Goal: Task Accomplishment & Management: Manage account settings

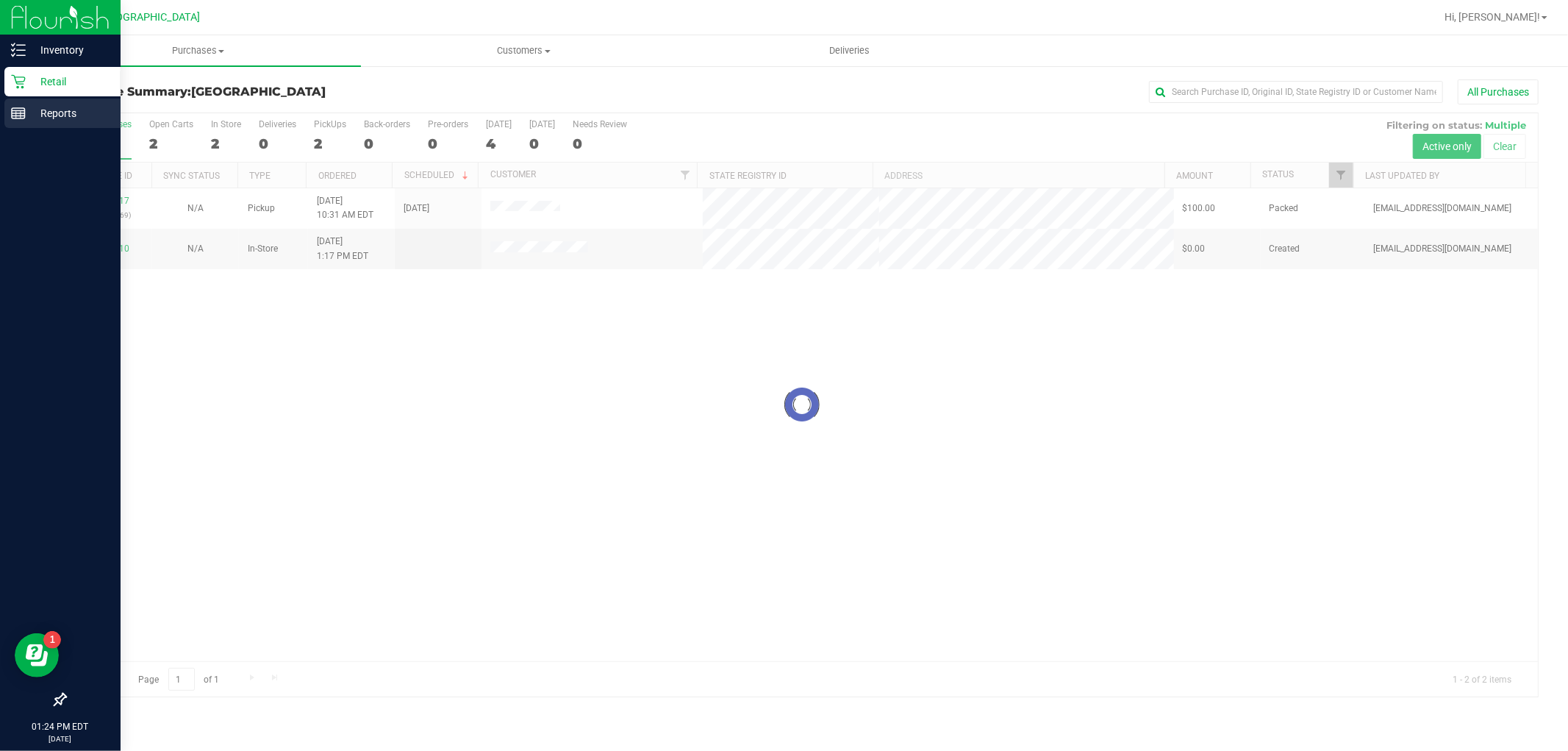
click at [9, 109] on div "Reports" at bounding box center [62, 113] width 117 height 29
click at [24, 128] on link "Reports" at bounding box center [60, 114] width 120 height 31
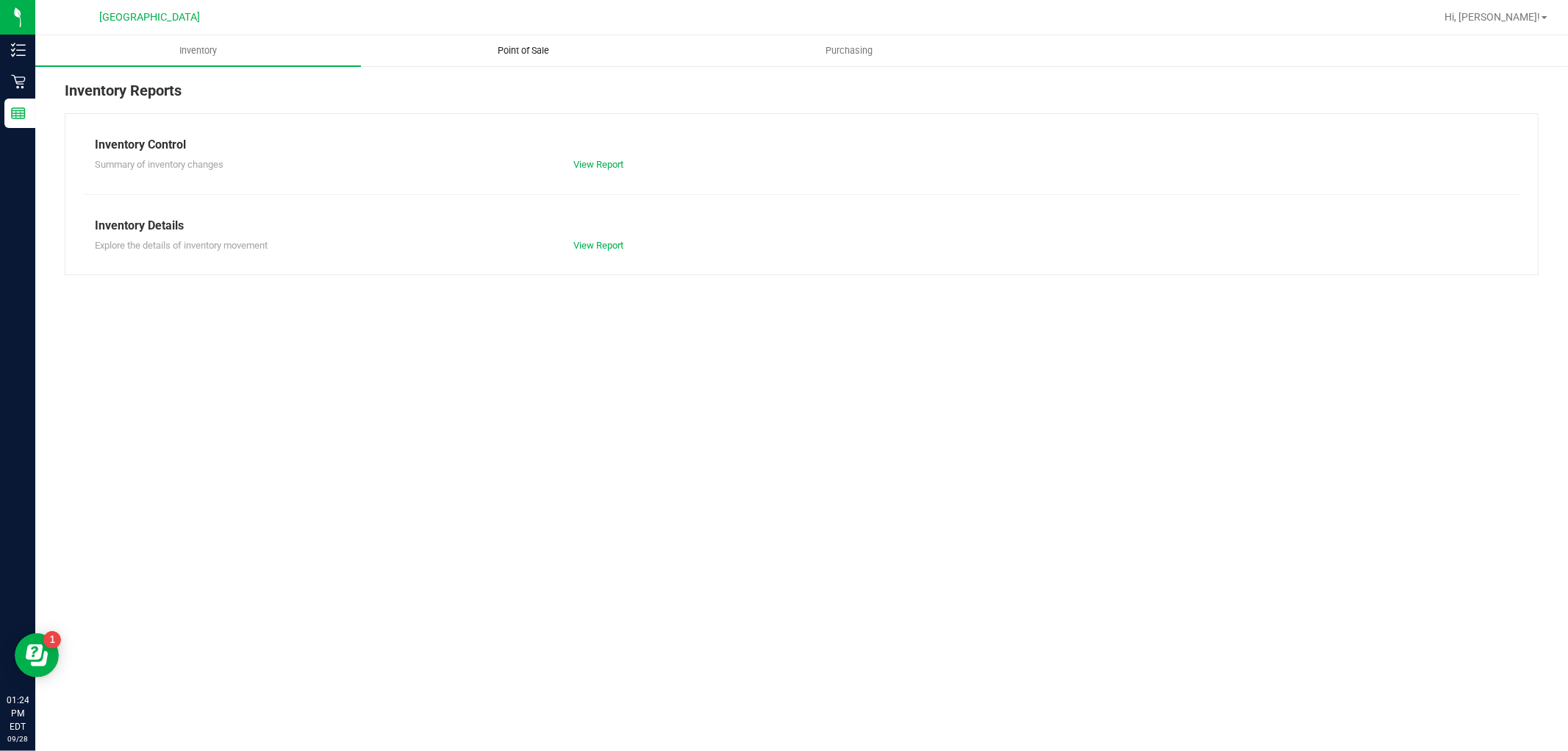
click at [556, 54] on span "Point of Sale" at bounding box center [524, 50] width 91 height 13
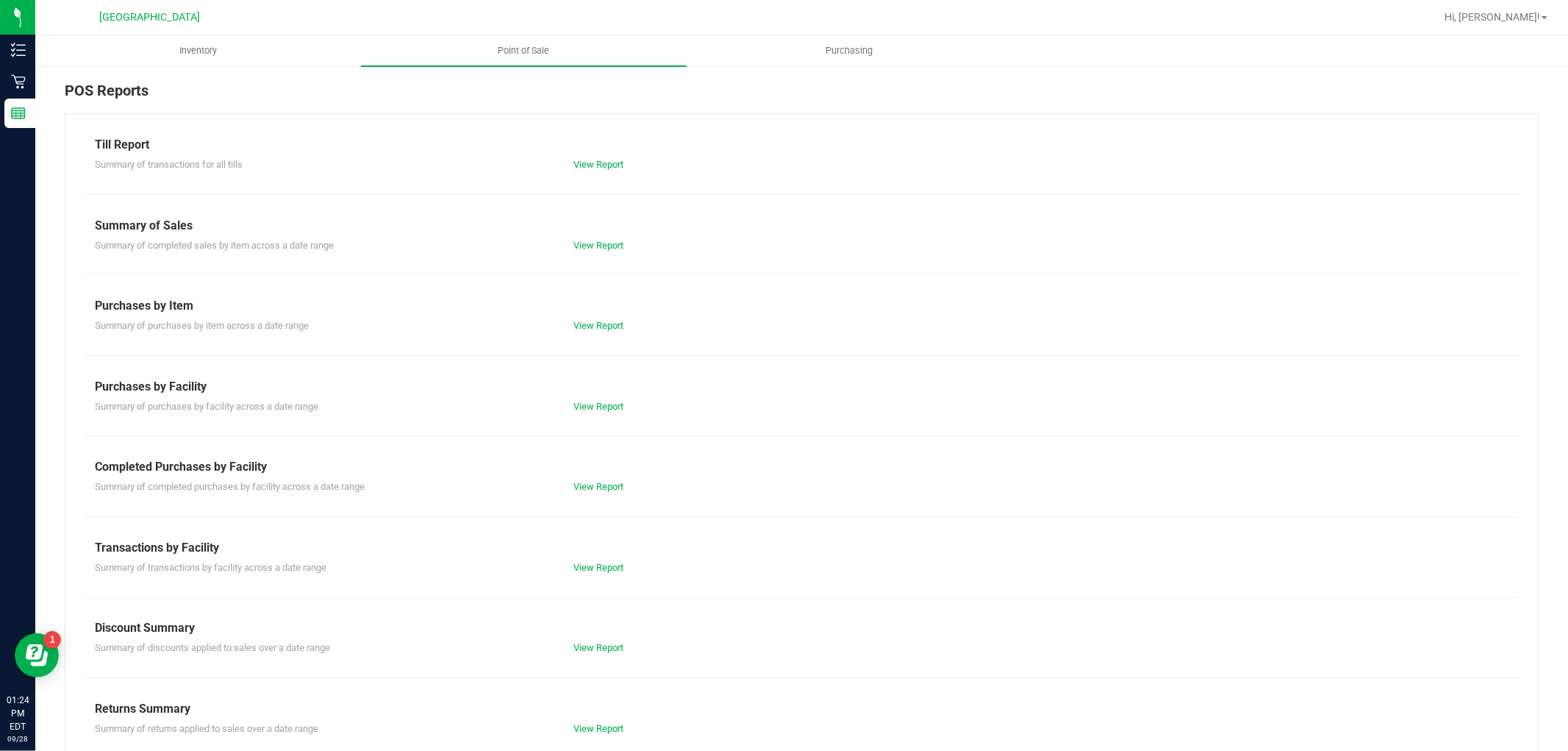
click at [590, 495] on div "Till Report Summary of transactions for all tills View Report Summary of Sales …" at bounding box center [802, 435] width 1473 height 645
click at [590, 490] on link "View Report" at bounding box center [598, 487] width 50 height 11
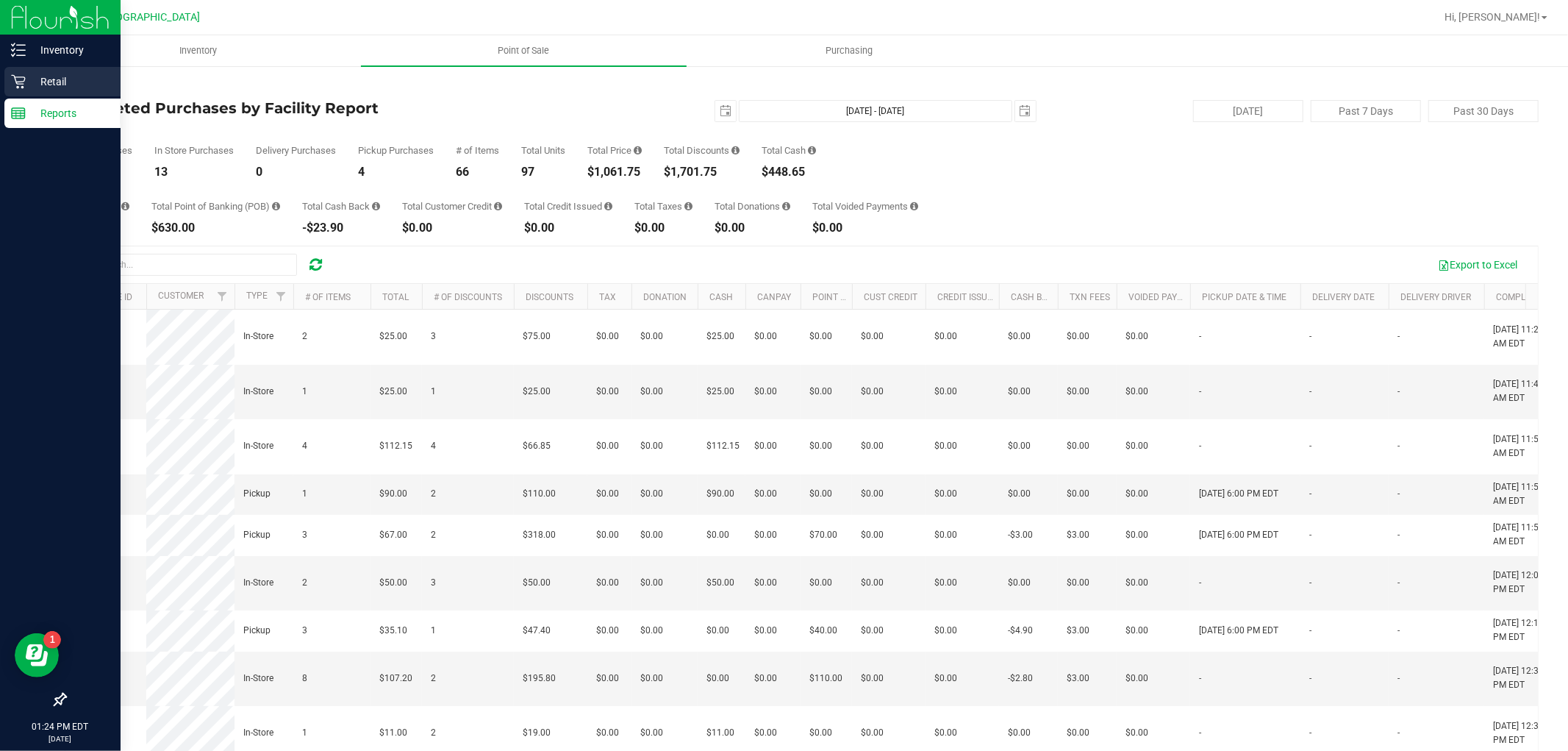
click at [27, 81] on p "Retail" at bounding box center [70, 81] width 88 height 17
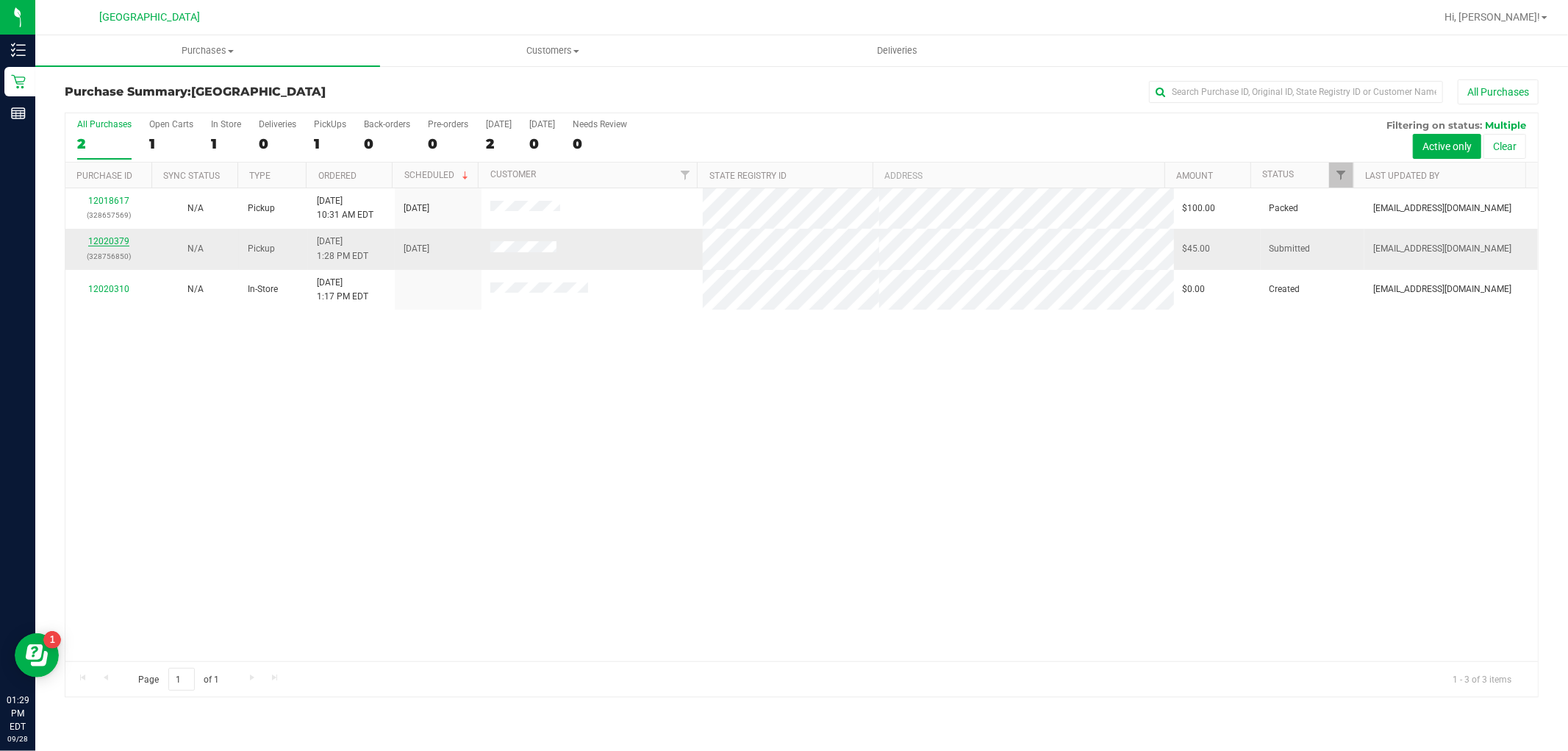
click at [123, 243] on link "12020379" at bounding box center [108, 241] width 41 height 10
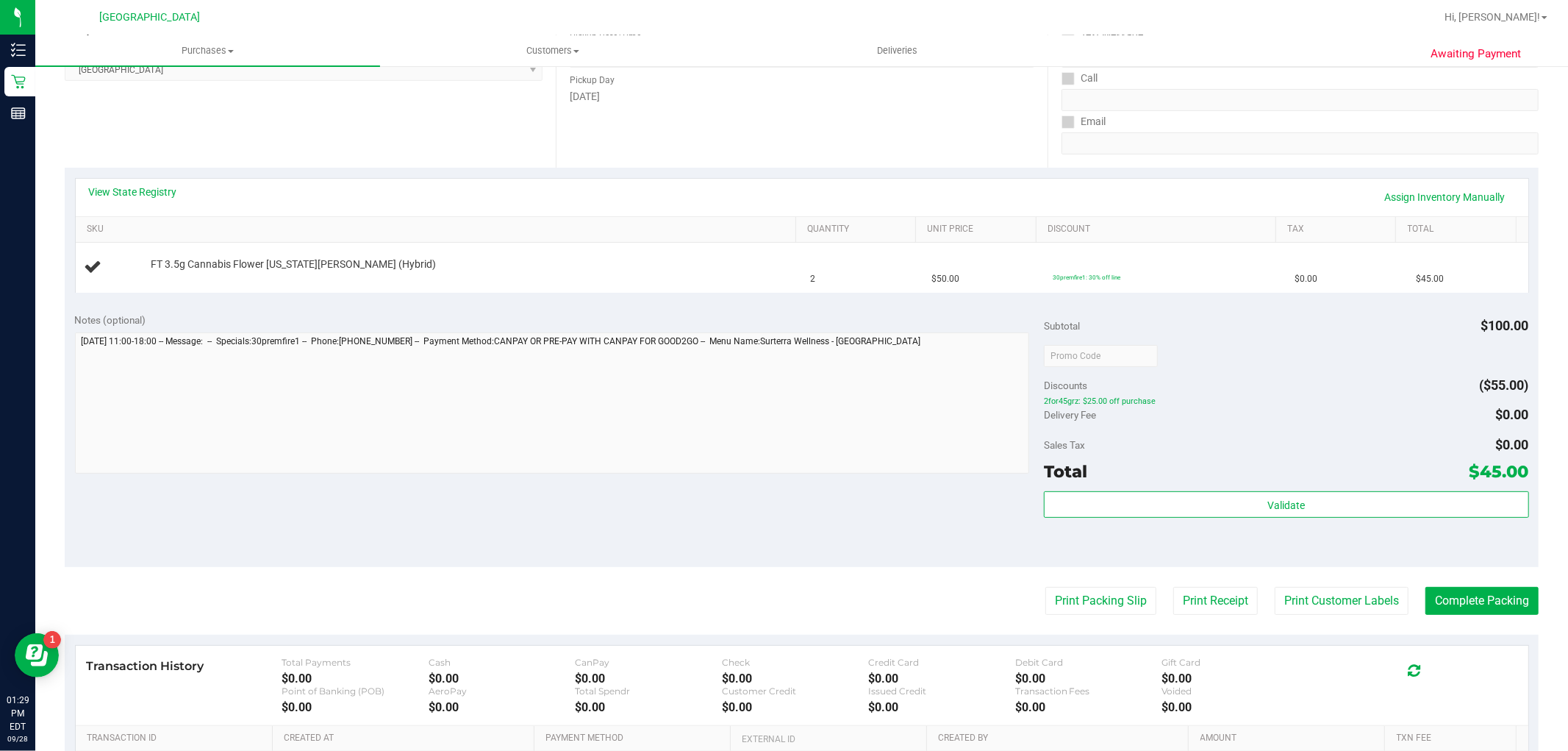
scroll to position [245, 0]
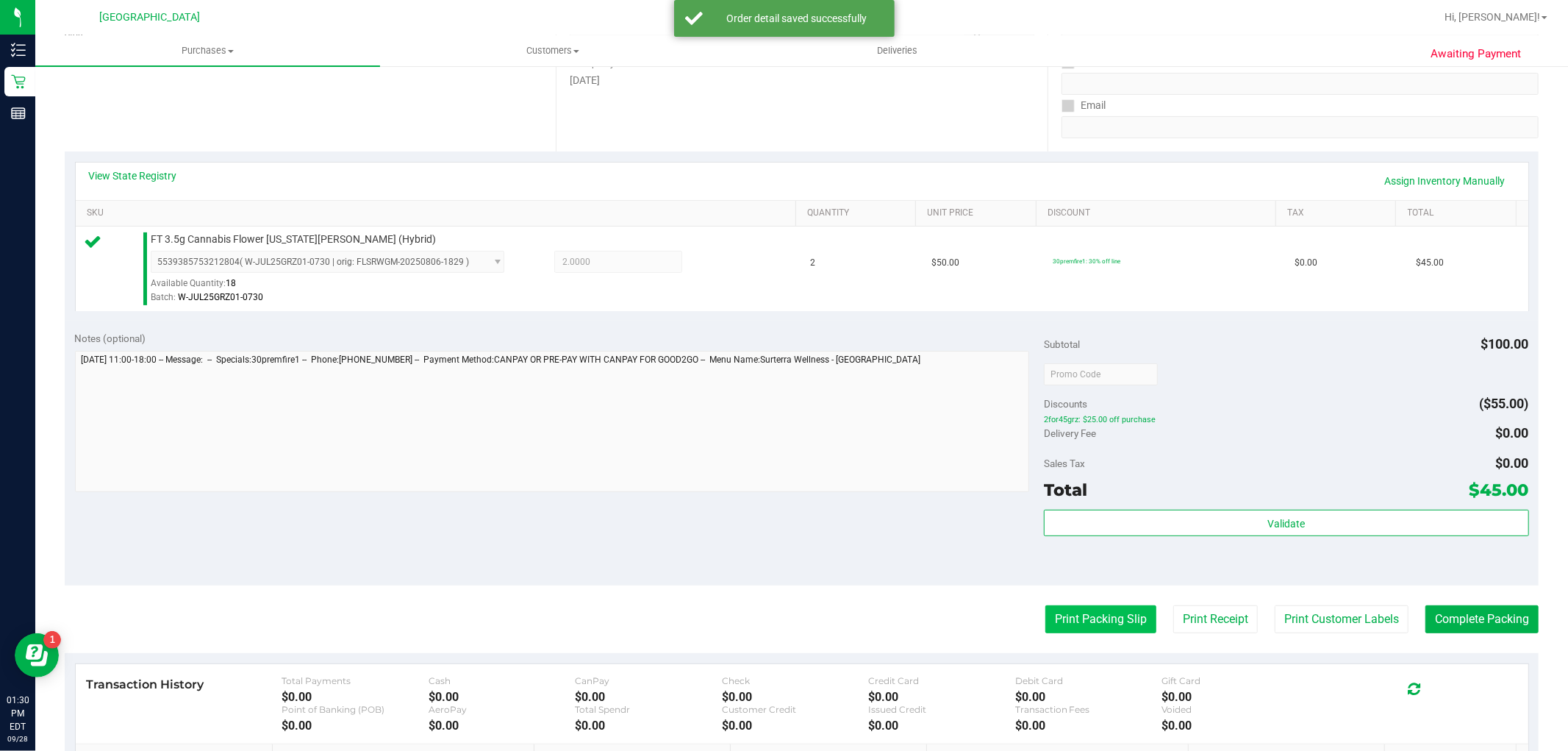
click at [1068, 611] on button "Print Packing Slip" at bounding box center [1100, 619] width 111 height 28
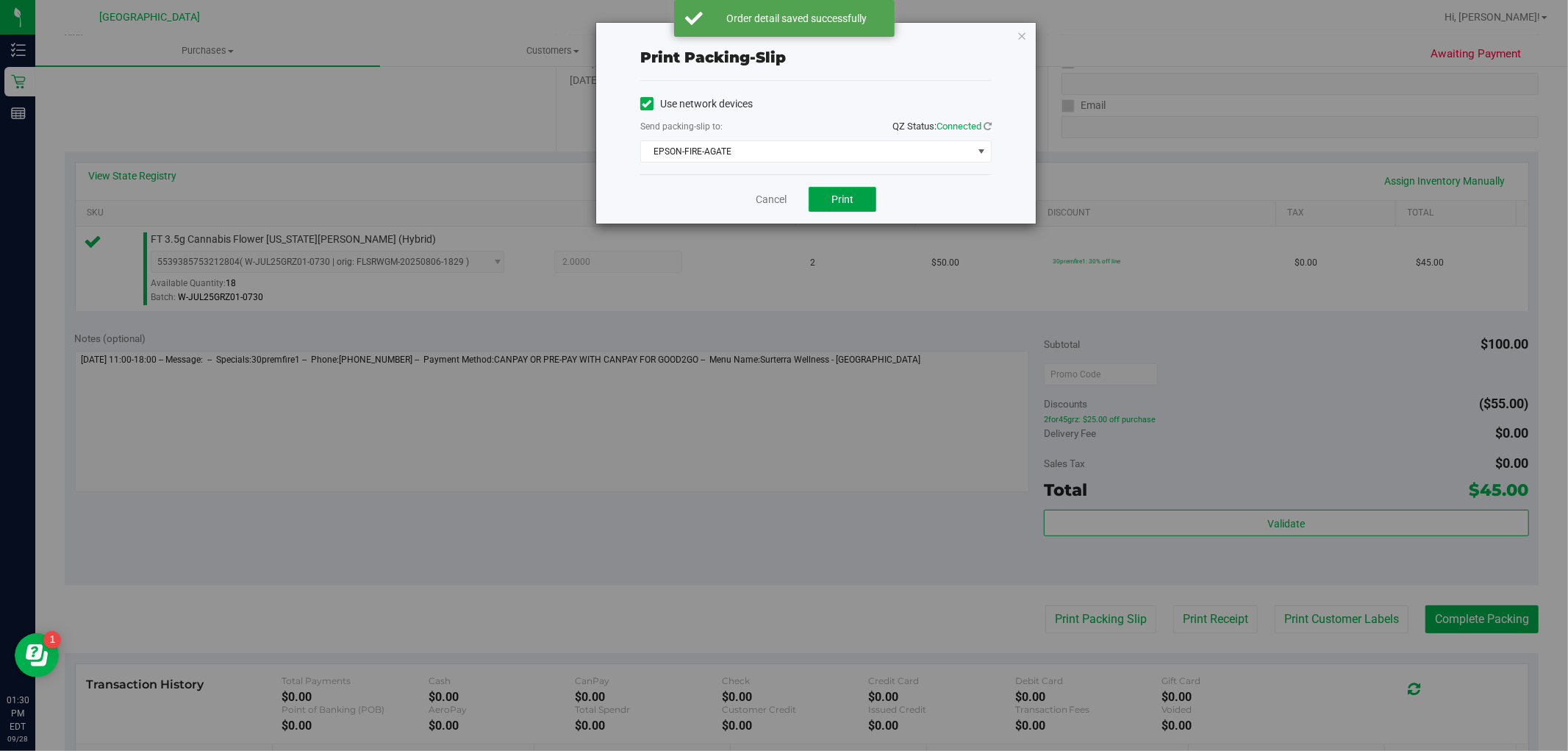
click at [840, 194] on span "Print" at bounding box center [842, 199] width 22 height 12
click at [1022, 35] on icon "button" at bounding box center [1021, 35] width 10 height 17
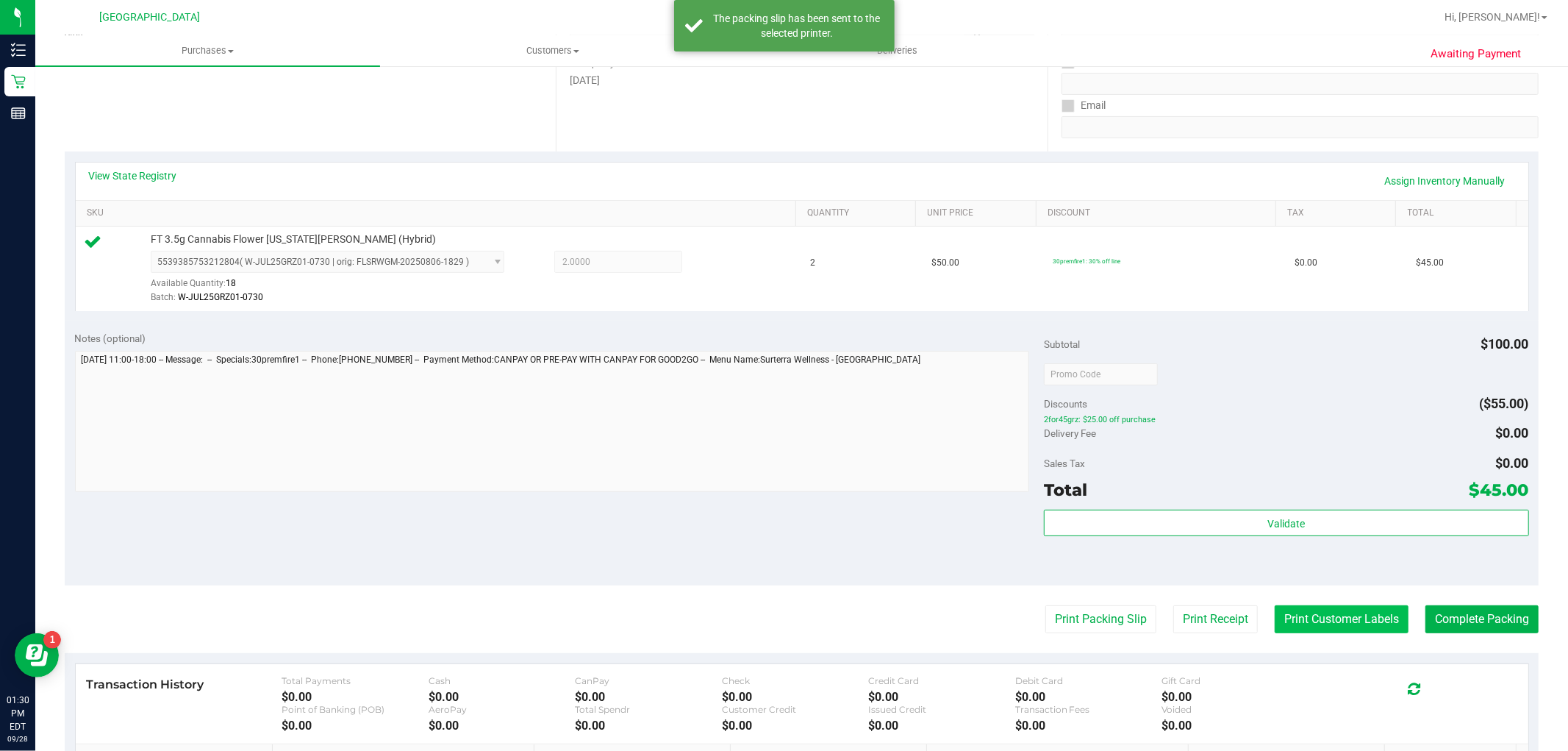
click at [1330, 622] on button "Print Customer Labels" at bounding box center [1341, 619] width 134 height 28
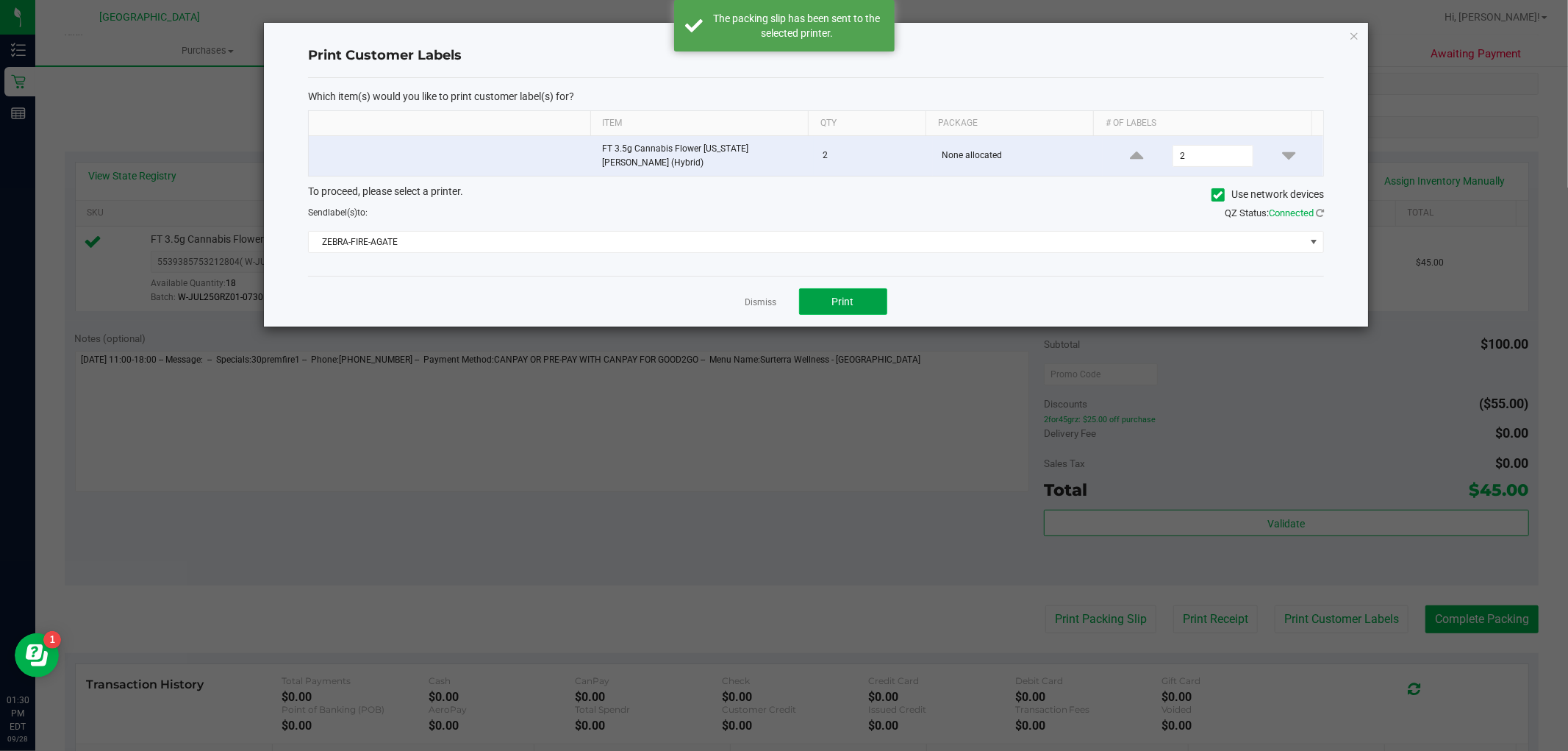
click at [881, 288] on button "Print" at bounding box center [843, 301] width 88 height 27
click at [1354, 35] on icon "button" at bounding box center [1353, 35] width 10 height 17
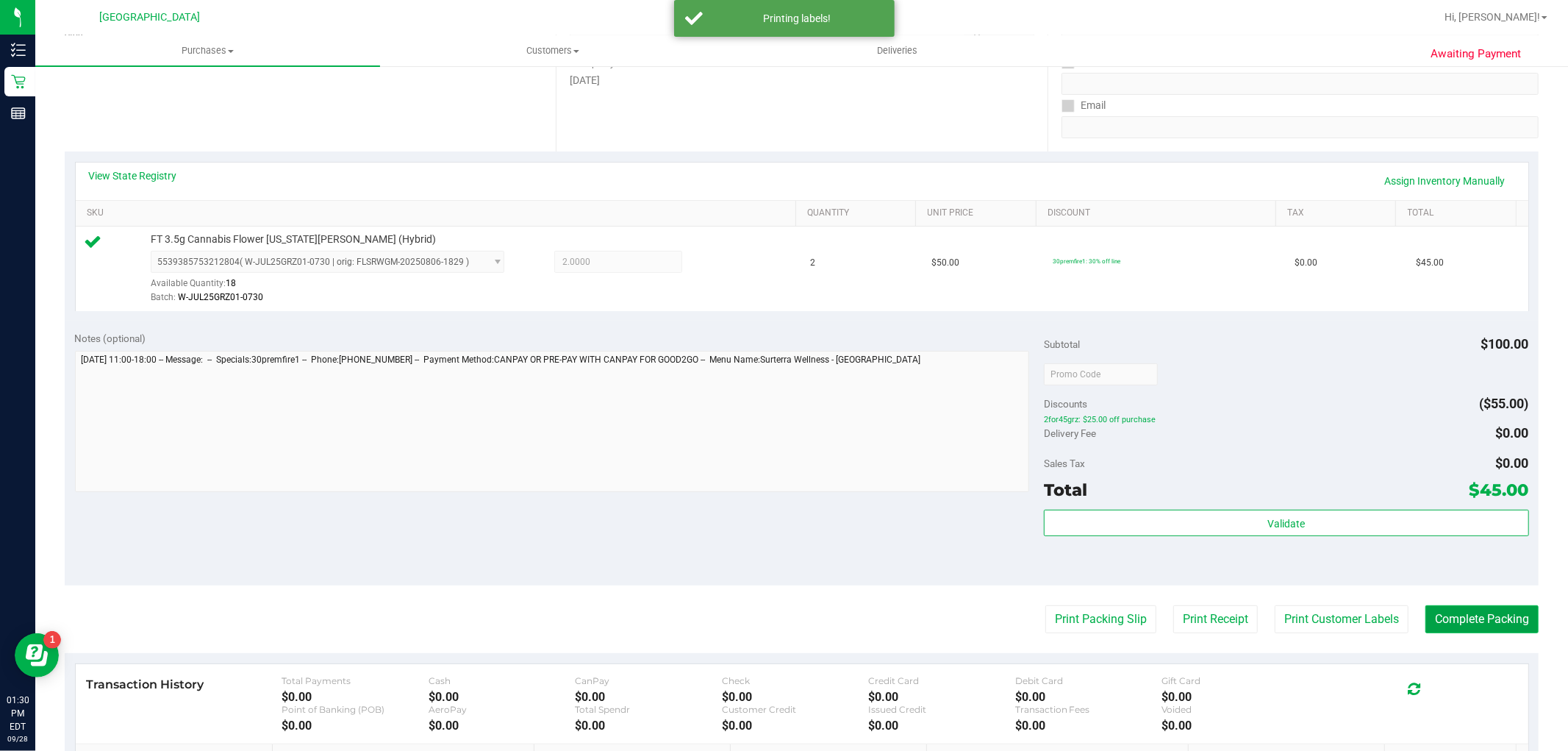
click at [1515, 608] on button "Complete Packing" at bounding box center [1481, 619] width 113 height 28
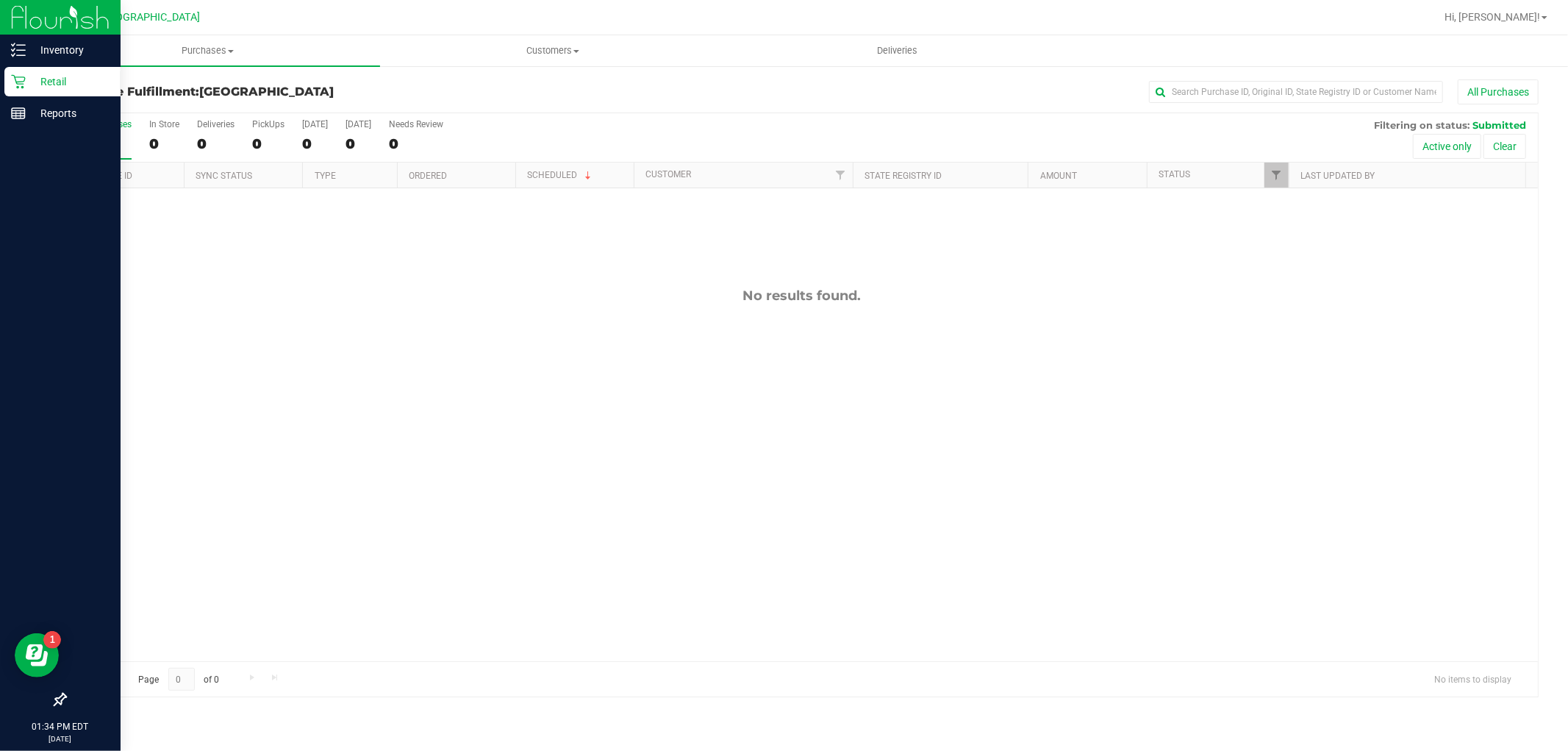
click at [32, 69] on div "Retail" at bounding box center [62, 82] width 117 height 29
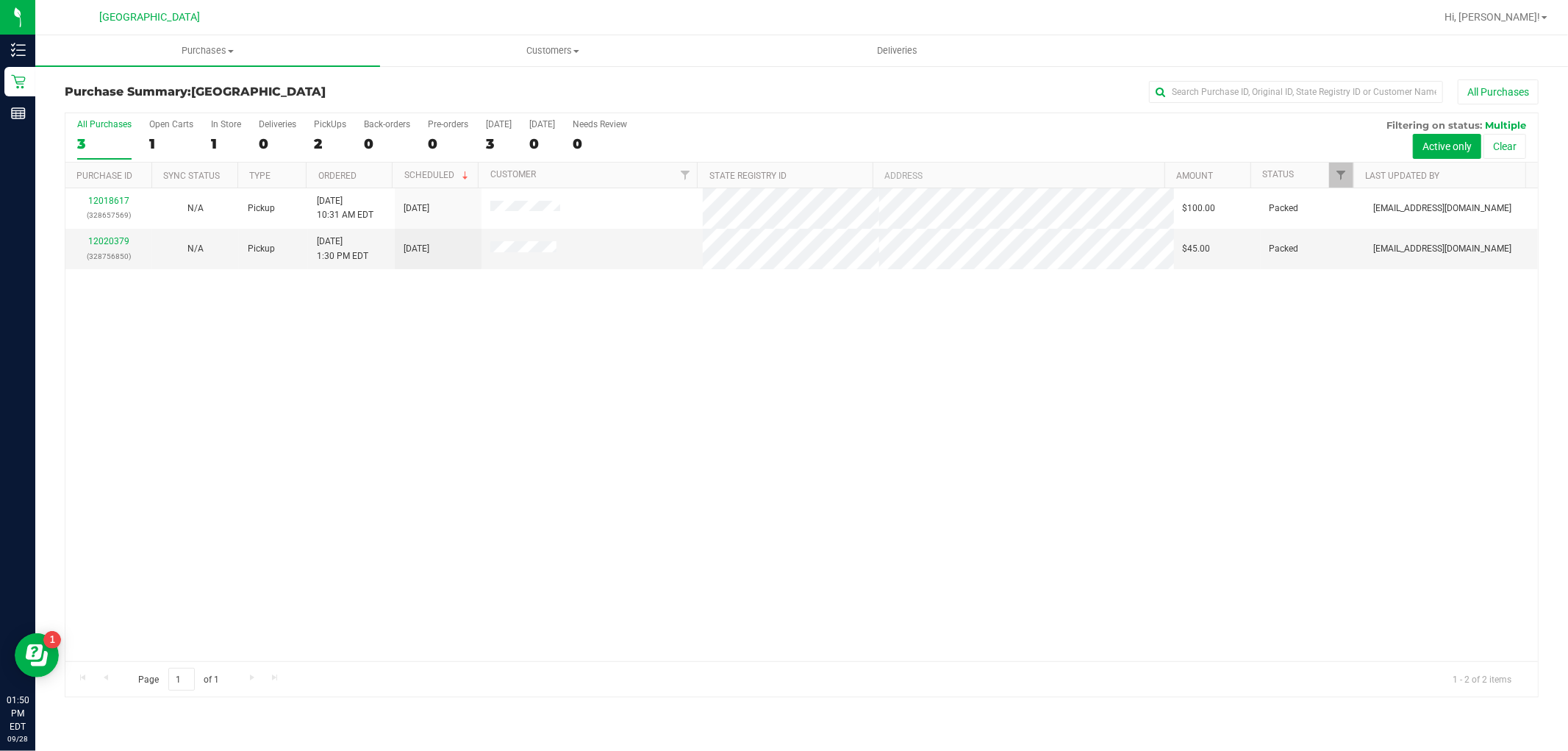
click at [960, 531] on div "12018617 (328657569) N/A Pickup [DATE] 10:31 AM EDT 9/28/2025 $100.00 Packed [E…" at bounding box center [801, 424] width 1473 height 473
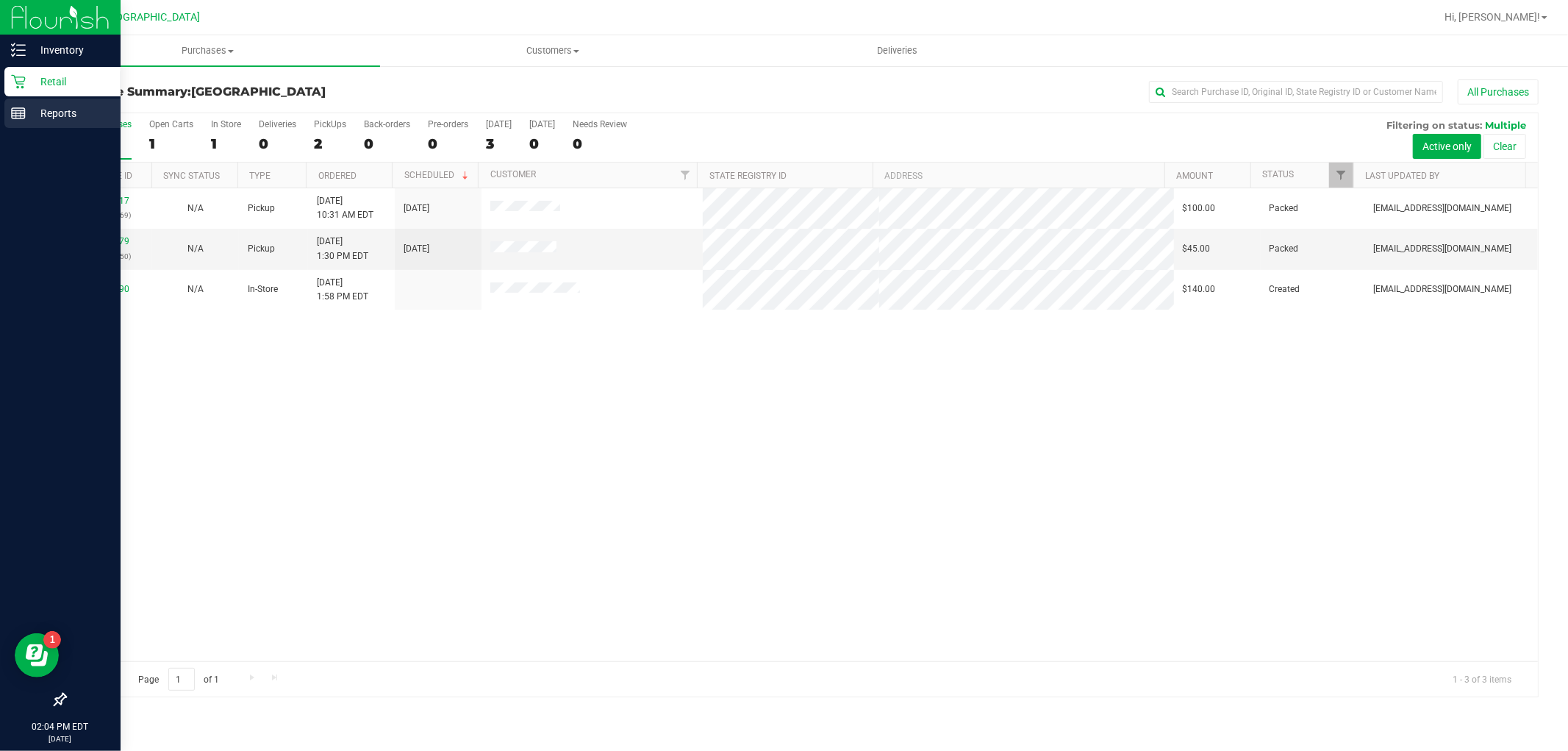
click at [26, 128] on div "Reports" at bounding box center [62, 113] width 117 height 29
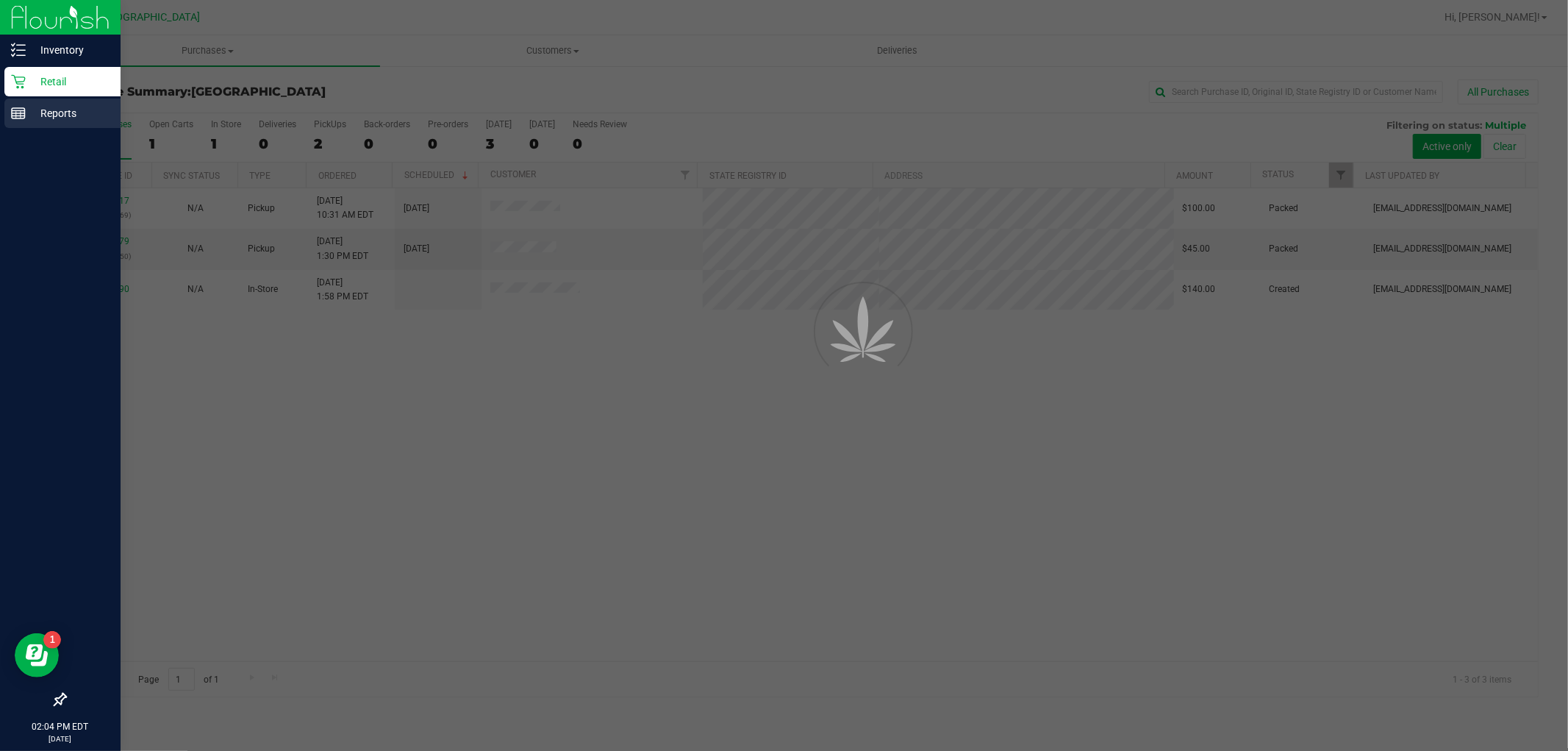
click at [53, 106] on p "Reports" at bounding box center [70, 113] width 88 height 17
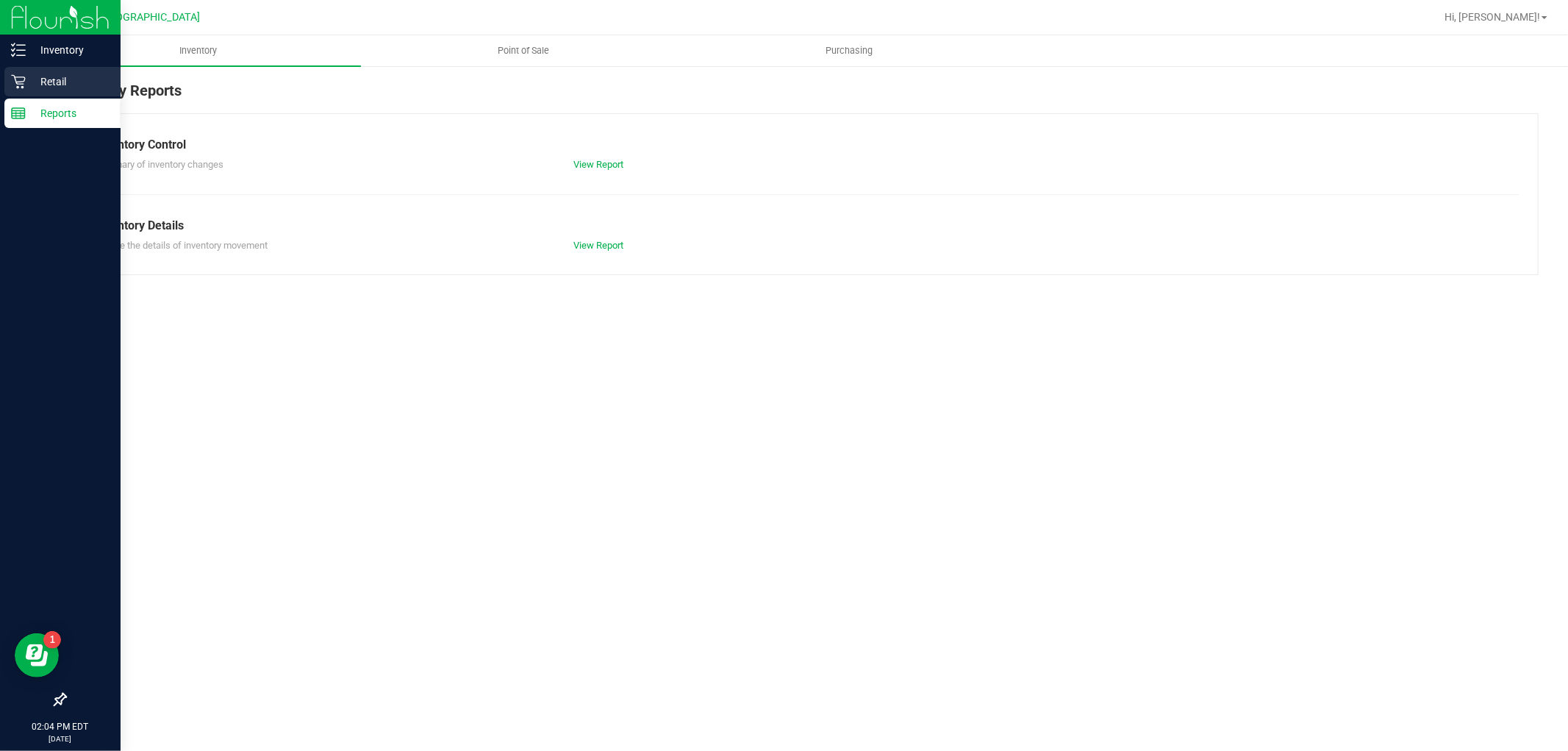
click at [84, 75] on p "Retail" at bounding box center [70, 81] width 88 height 17
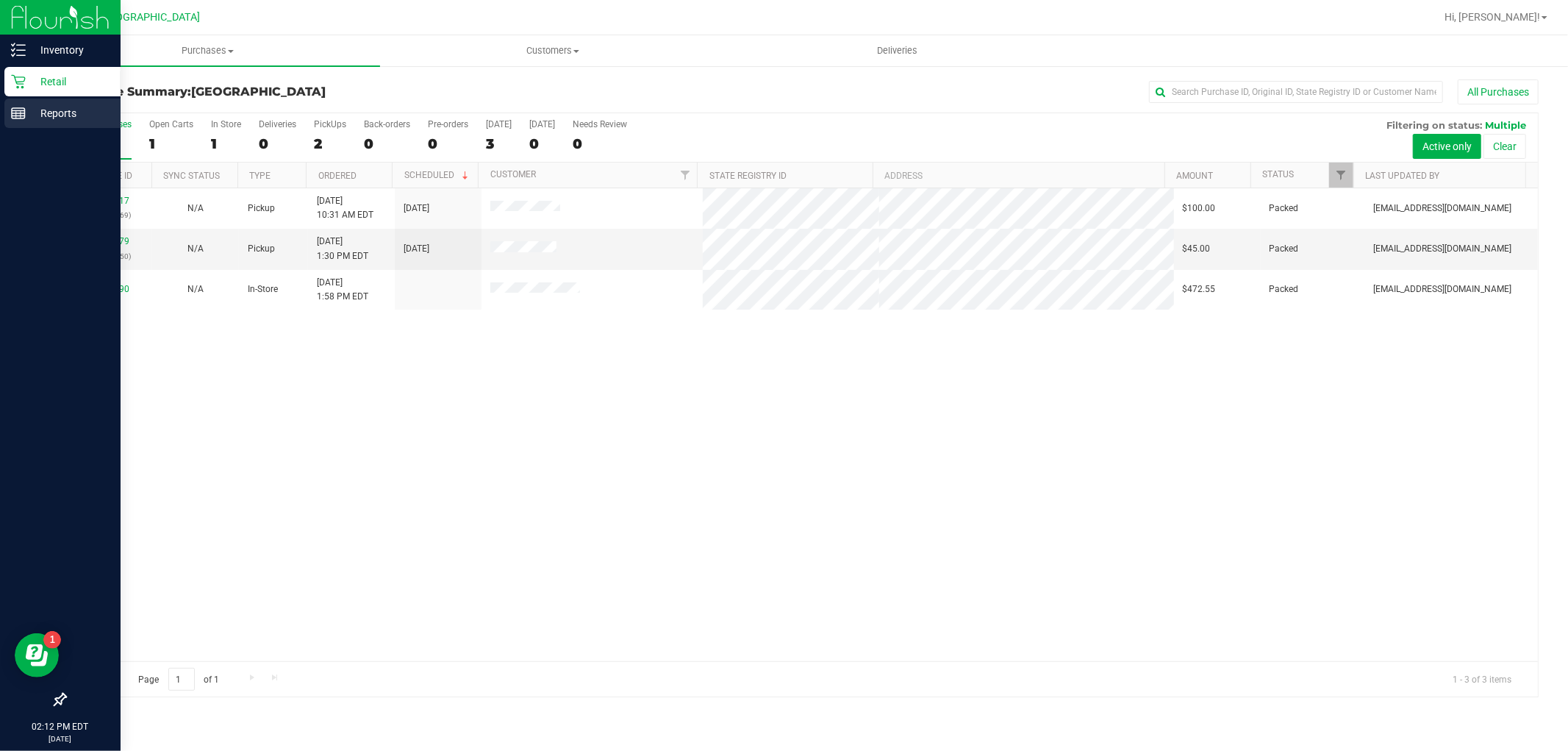
click at [9, 118] on div "Reports" at bounding box center [62, 113] width 117 height 29
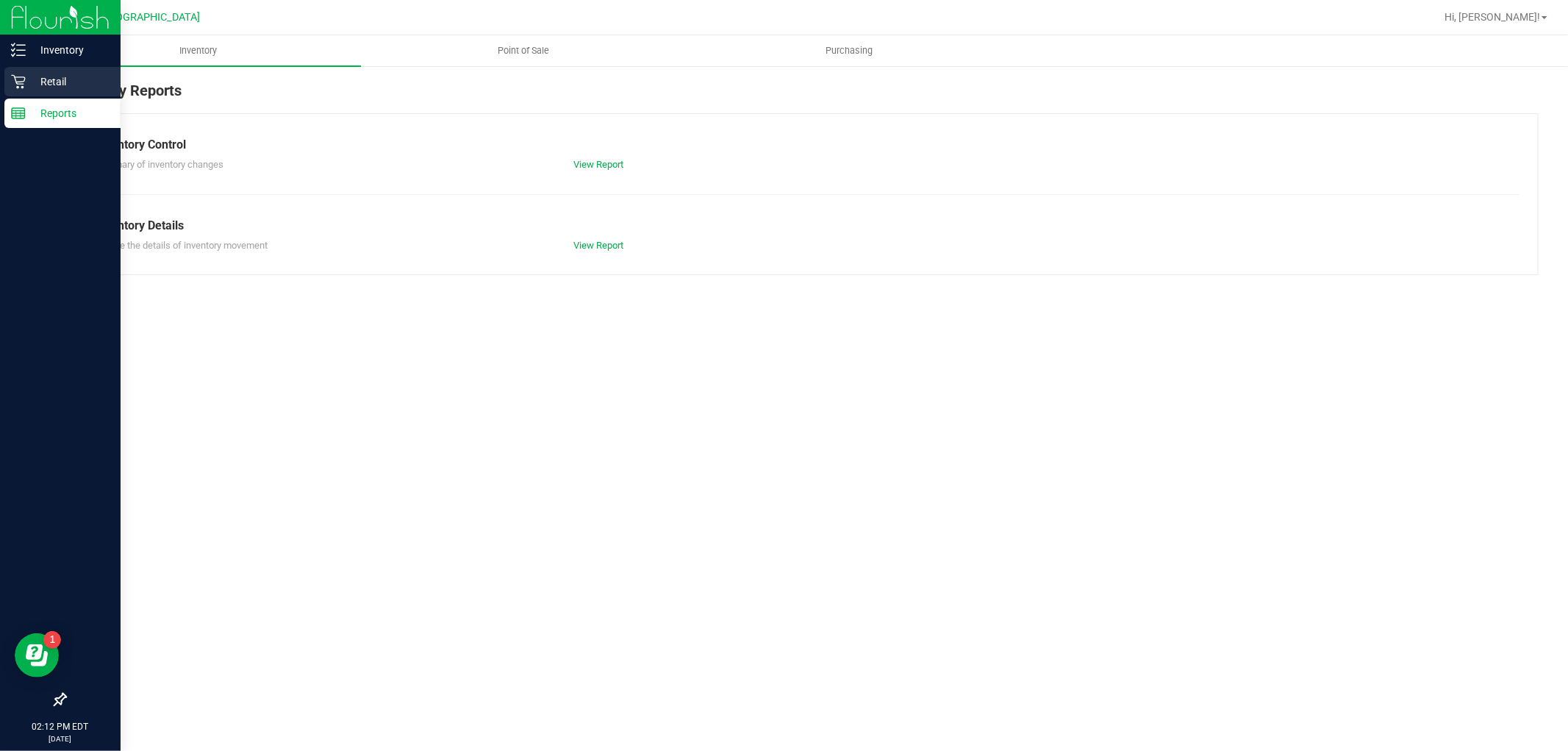
click at [31, 87] on p "Retail" at bounding box center [70, 81] width 88 height 17
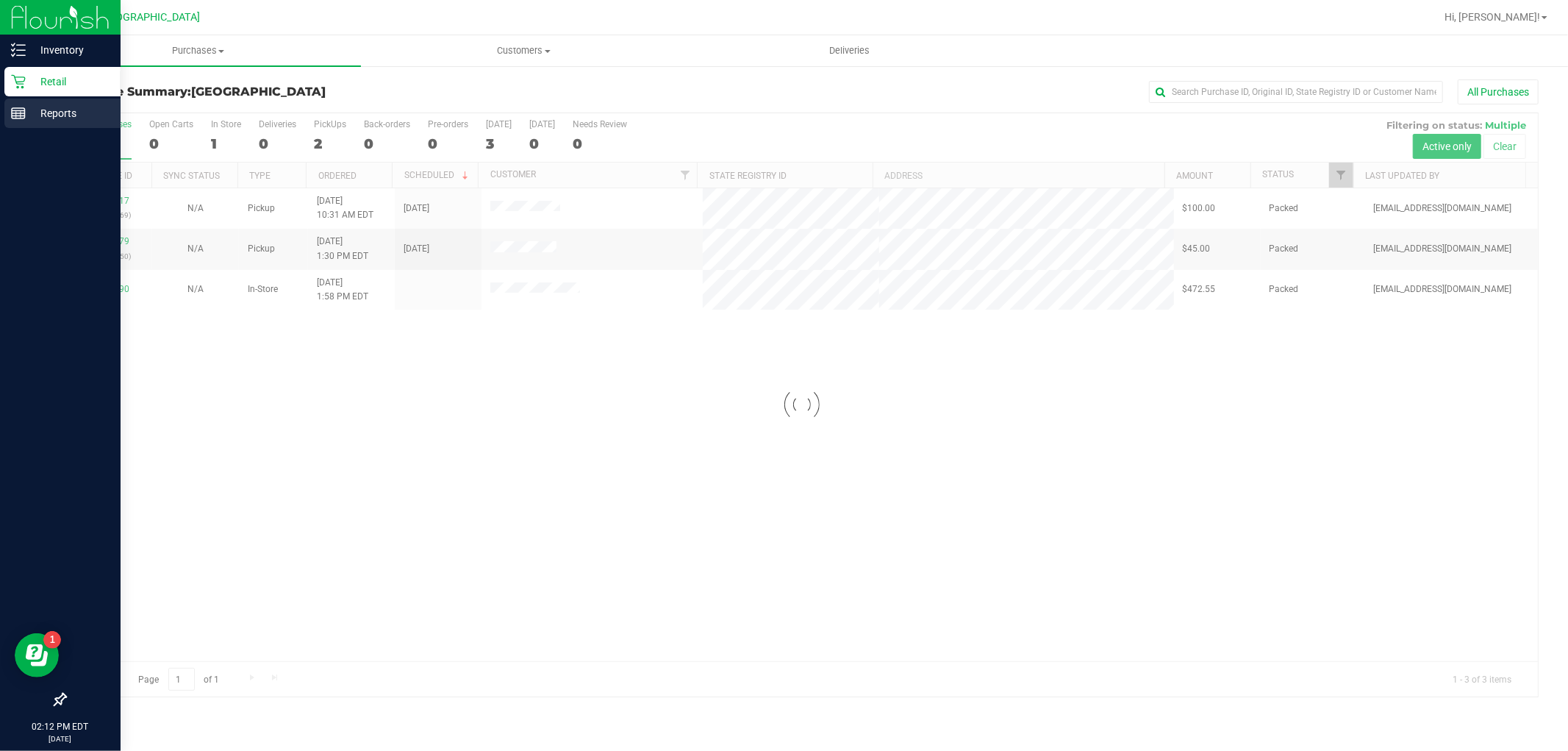
click at [13, 119] on icon at bounding box center [18, 113] width 15 height 15
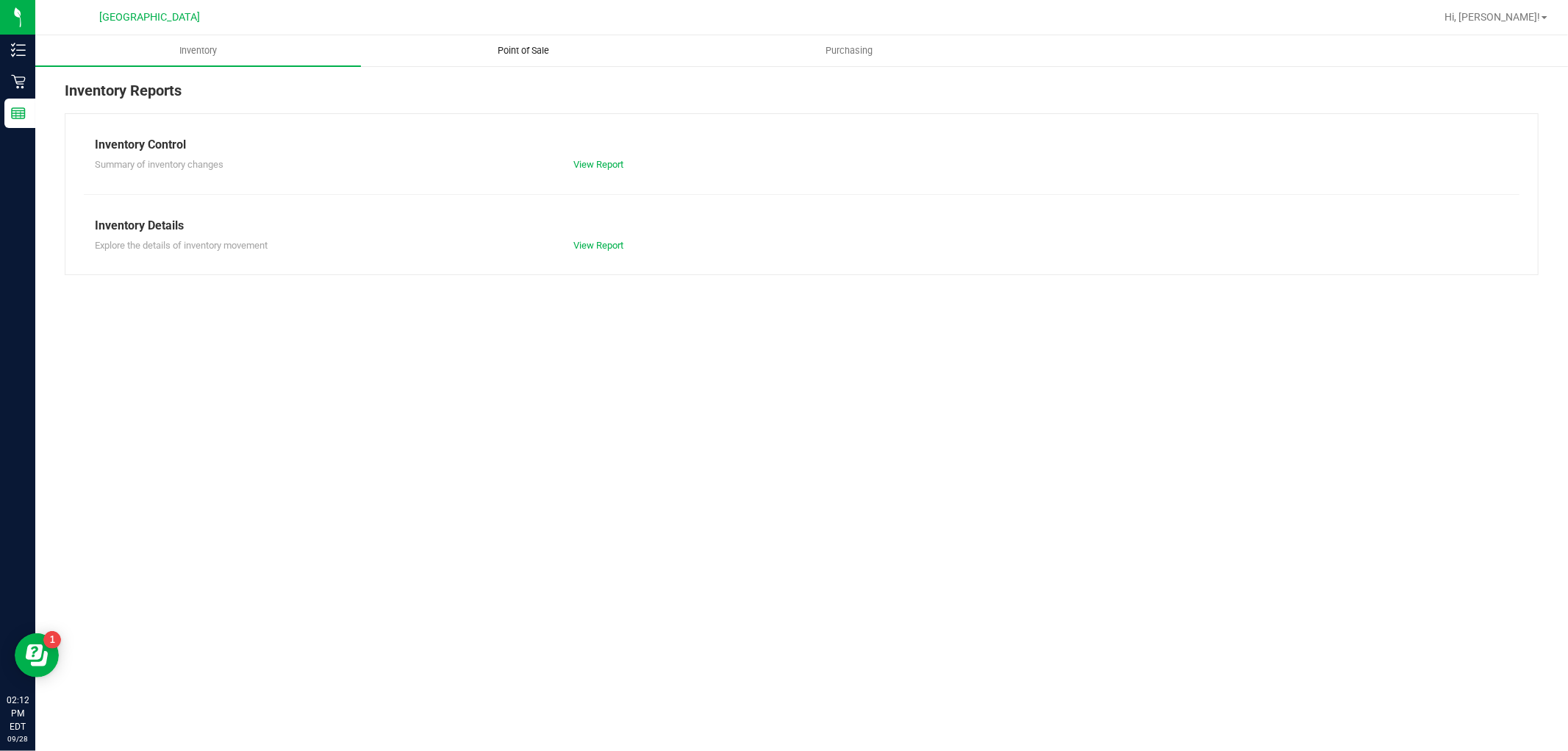
click at [546, 54] on span "Point of Sale" at bounding box center [524, 50] width 91 height 13
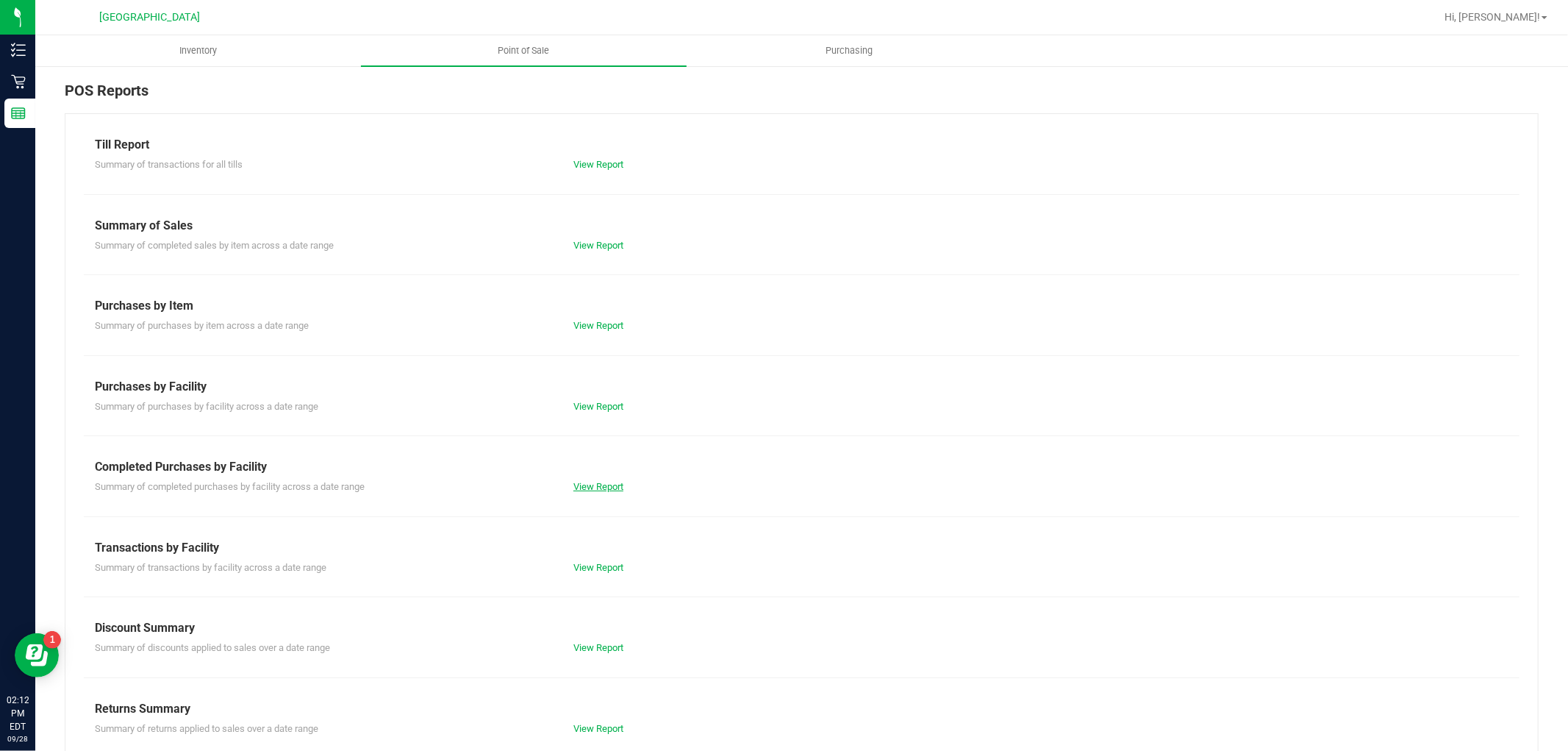
click at [577, 483] on link "View Report" at bounding box center [598, 487] width 50 height 11
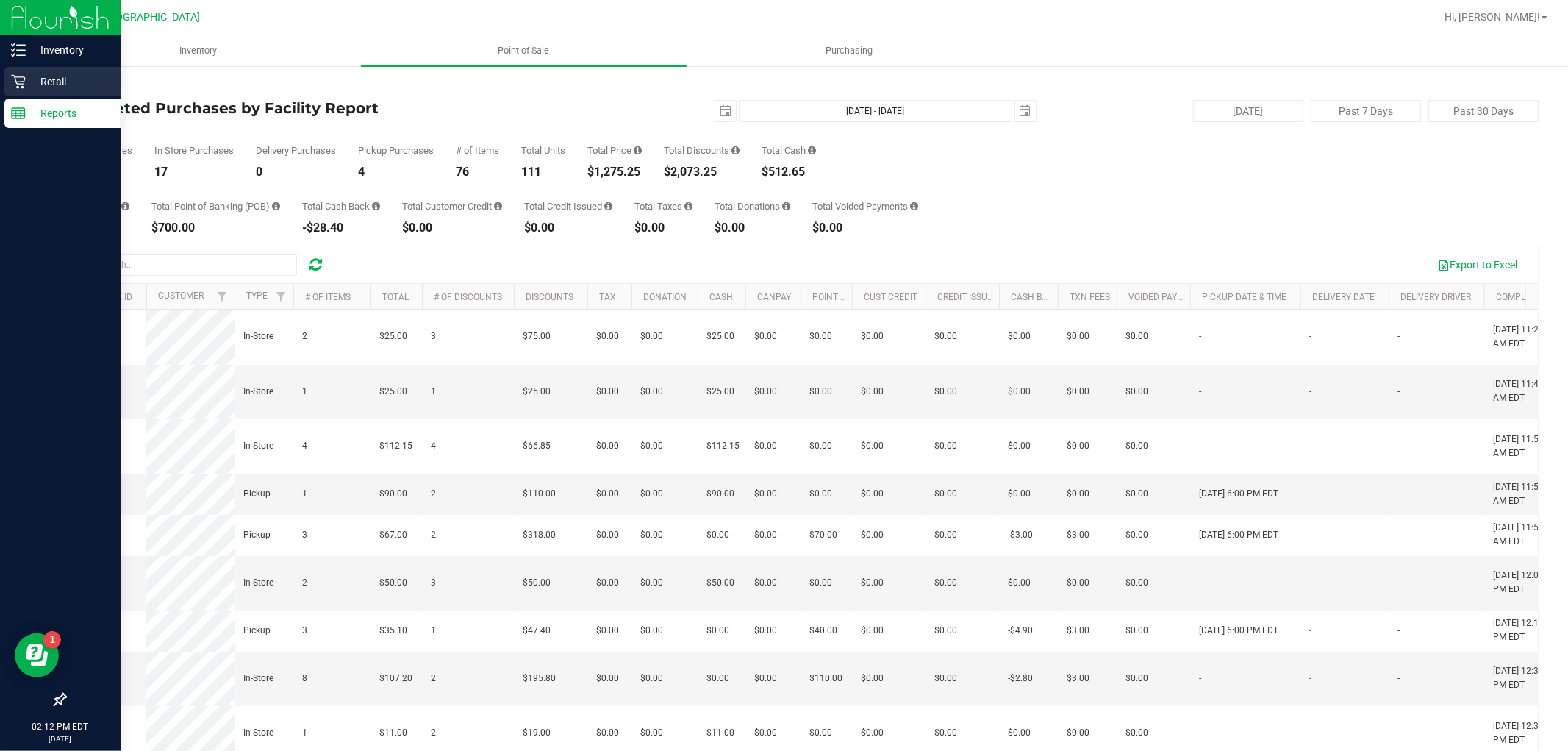
click at [16, 78] on icon at bounding box center [17, 82] width 14 height 14
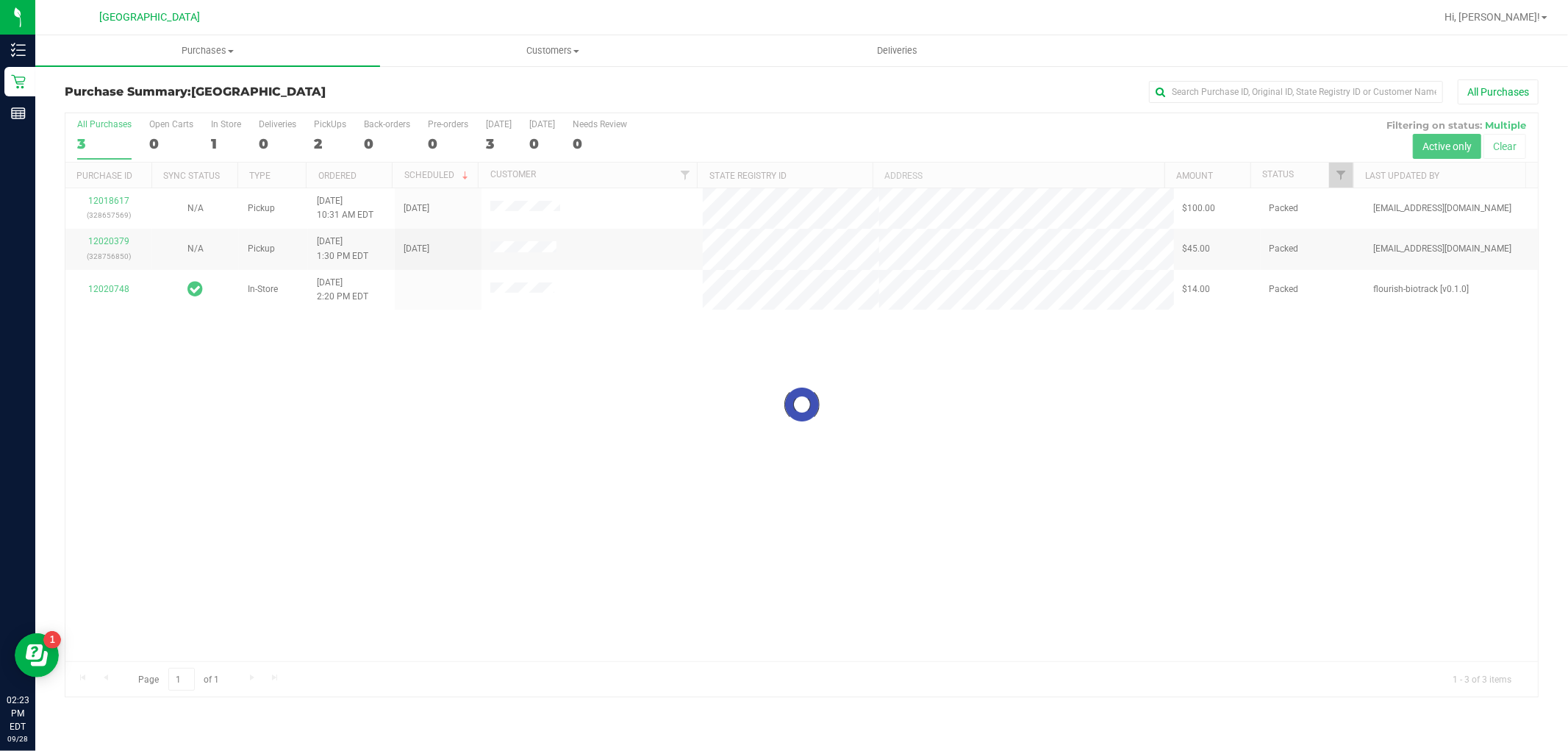
click at [528, 291] on div at bounding box center [801, 404] width 1473 height 583
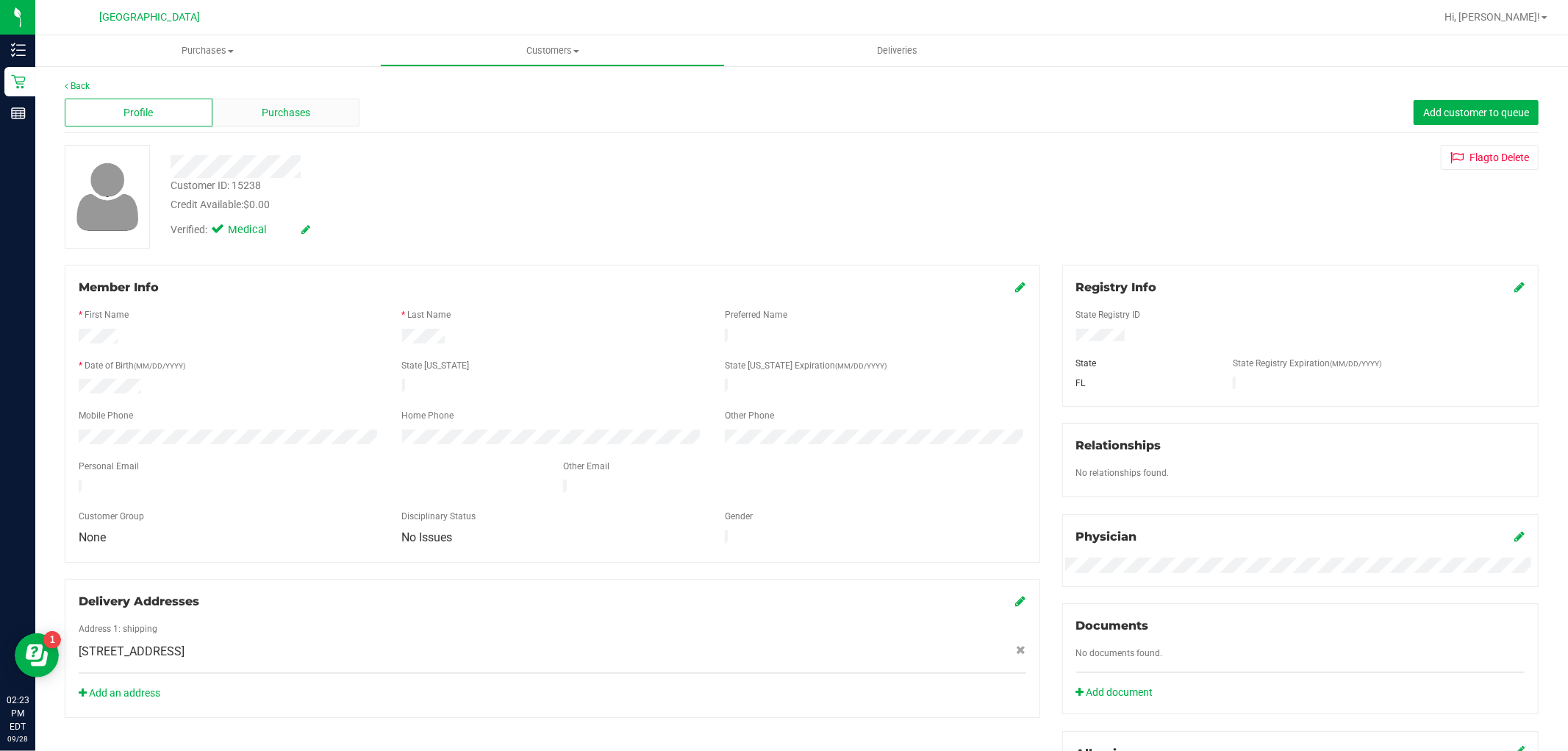
click at [310, 107] on div "Purchases" at bounding box center [286, 112] width 148 height 28
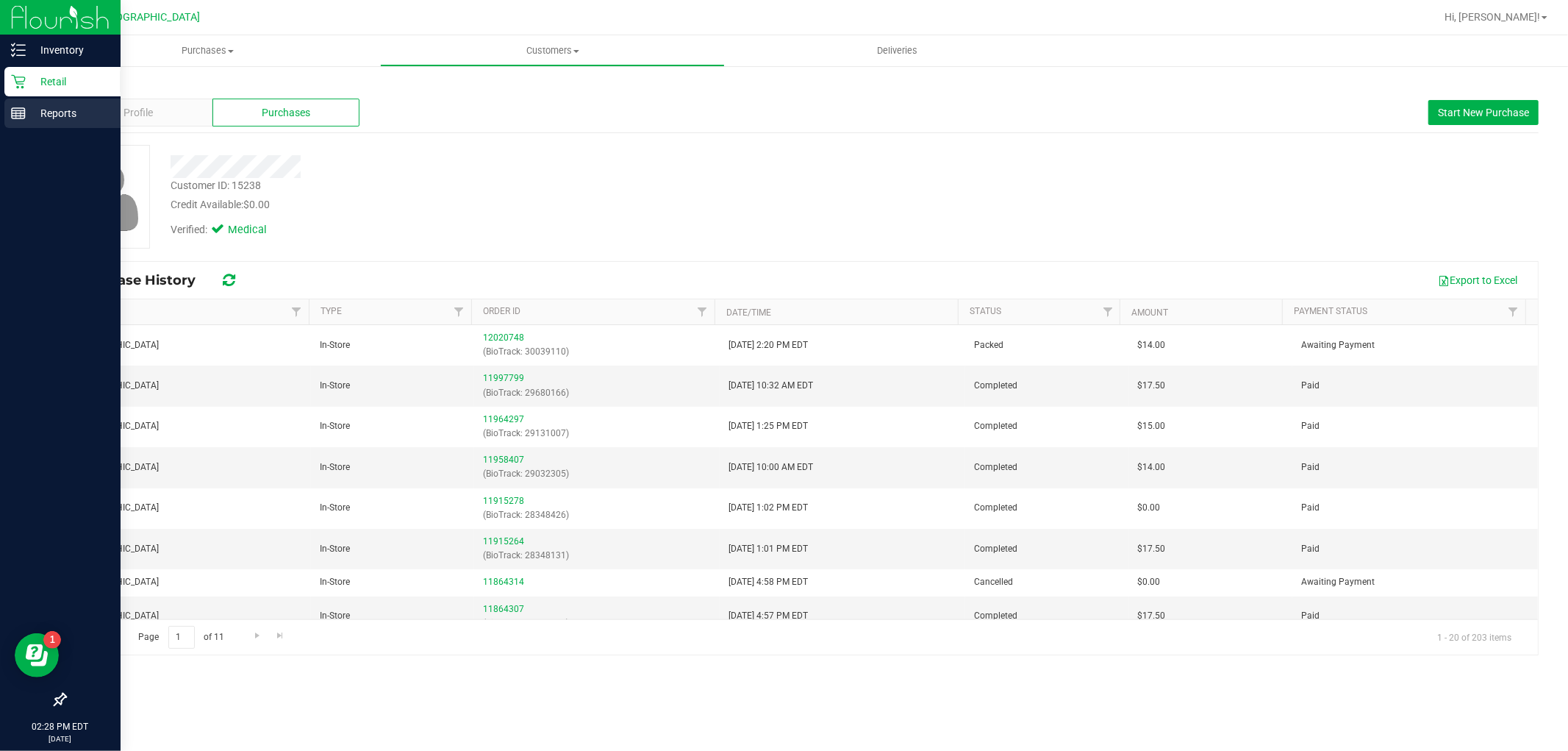
click at [20, 114] on line at bounding box center [20, 115] width 0 height 7
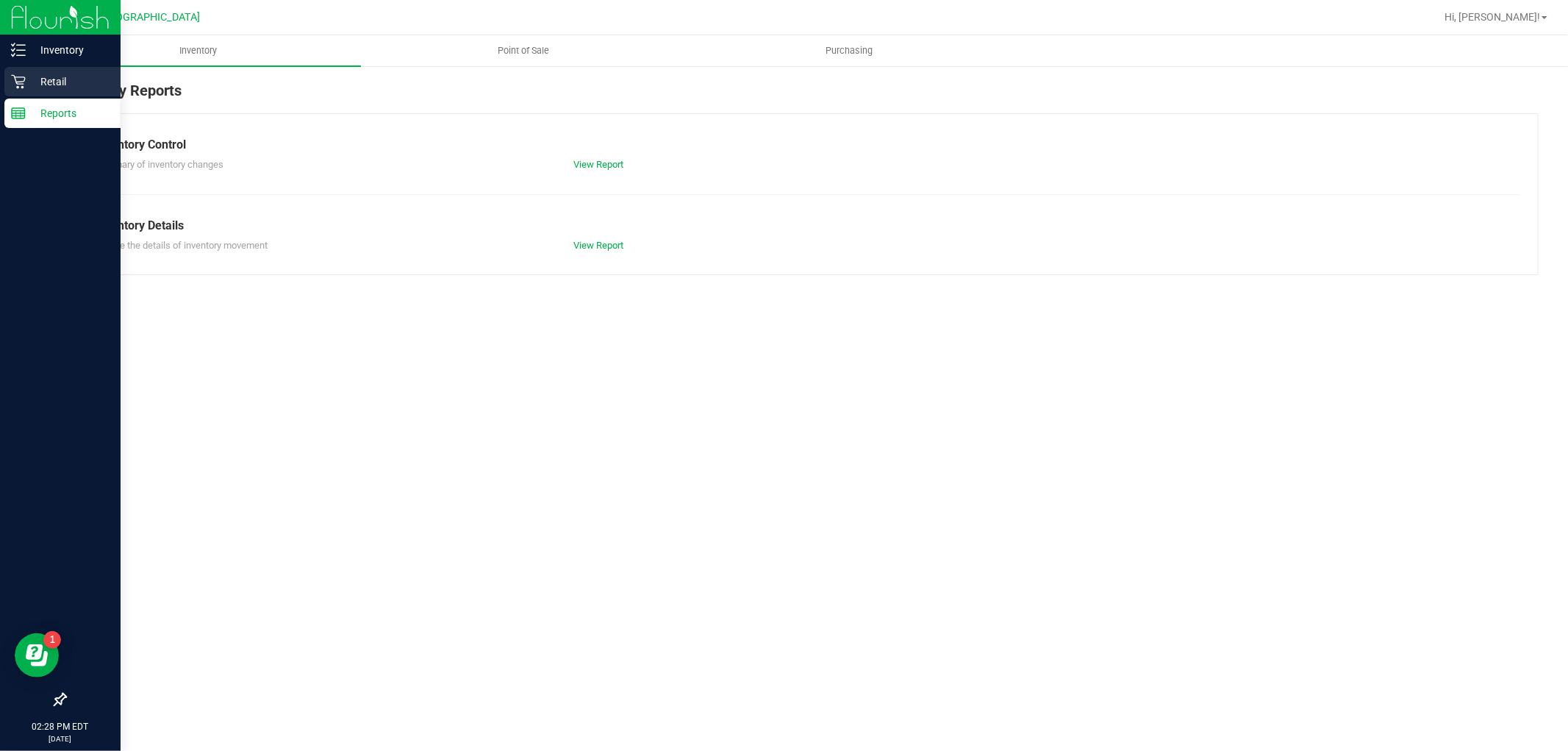
click at [71, 88] on p "Retail" at bounding box center [70, 81] width 88 height 17
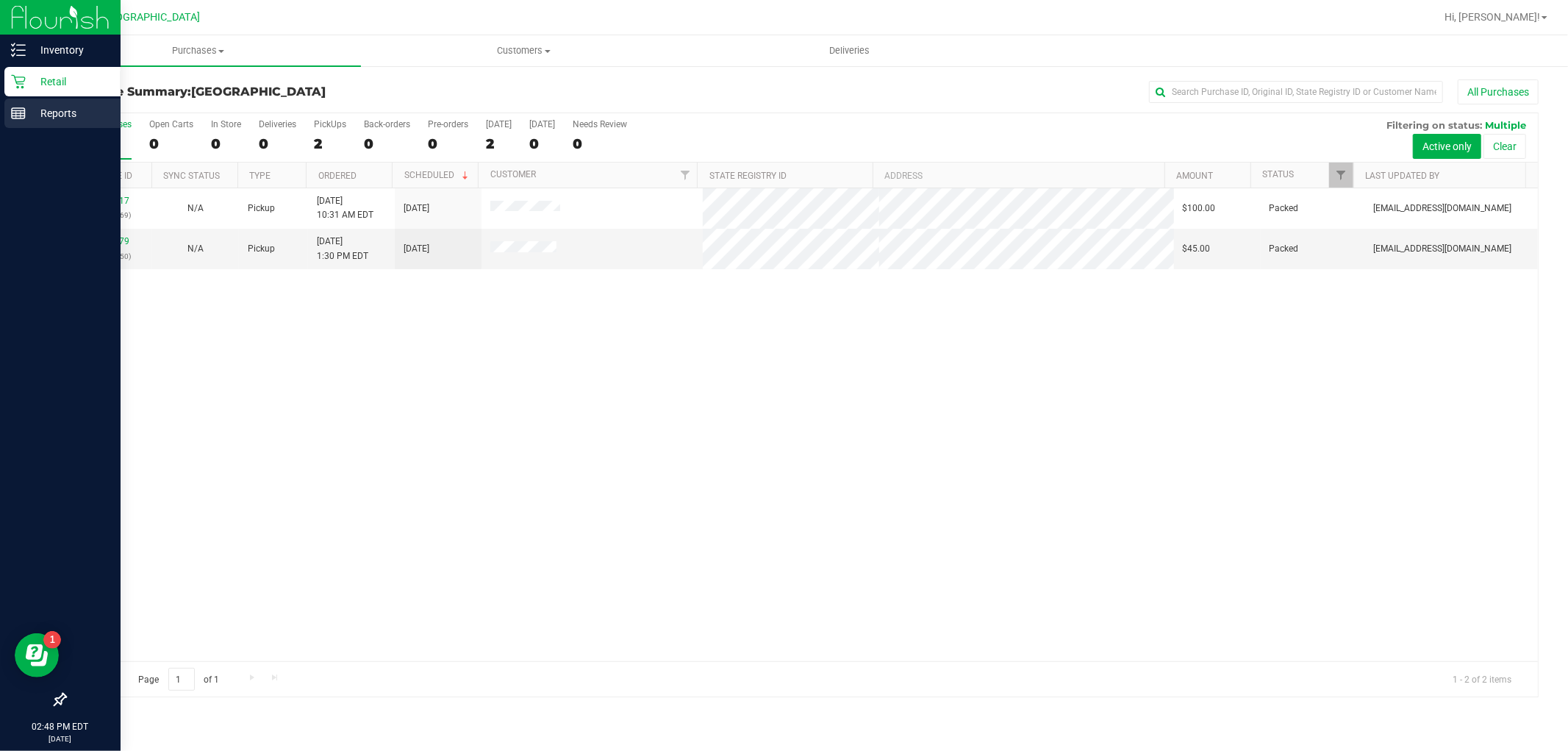
click at [17, 117] on icon at bounding box center [18, 113] width 15 height 15
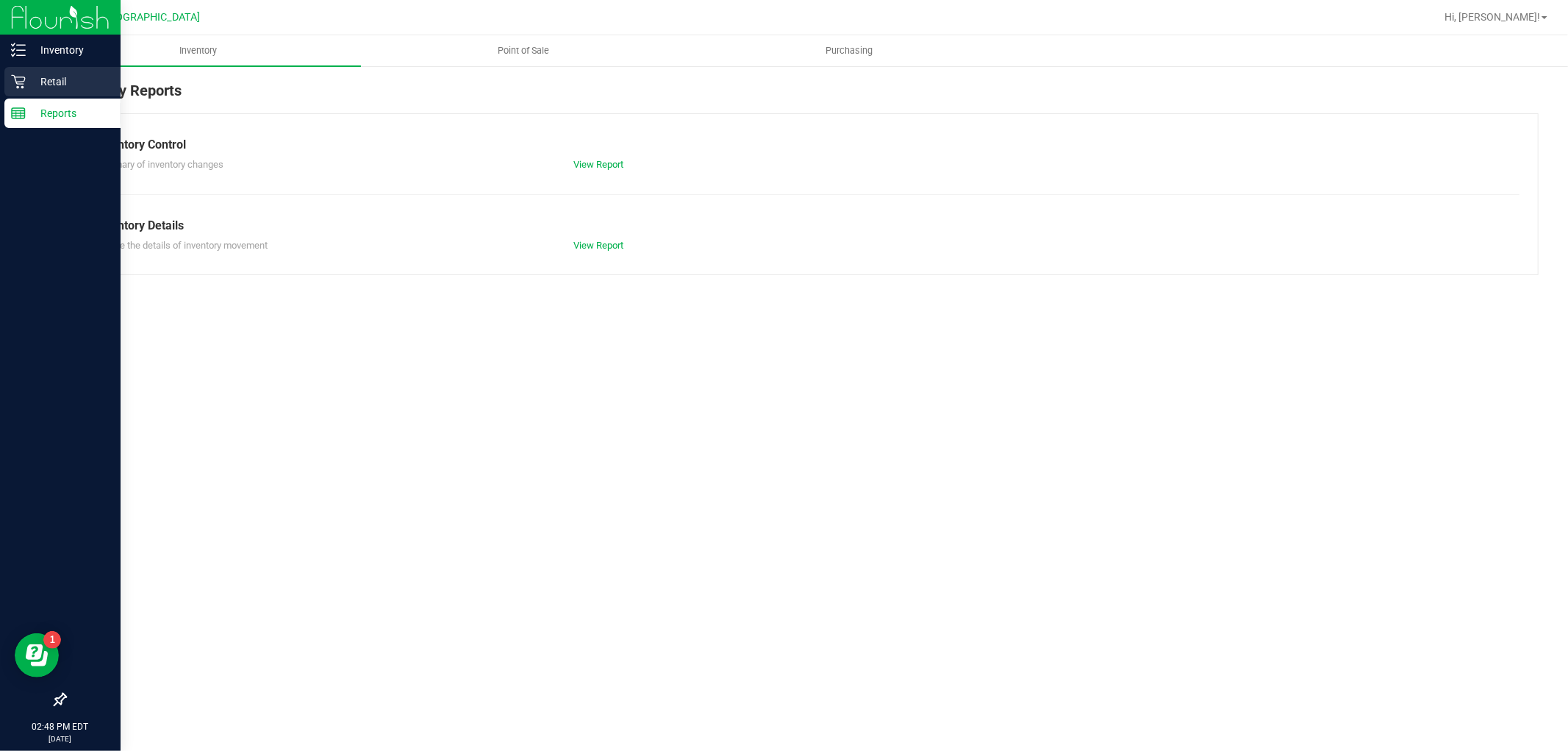
click at [34, 84] on p "Retail" at bounding box center [70, 81] width 88 height 17
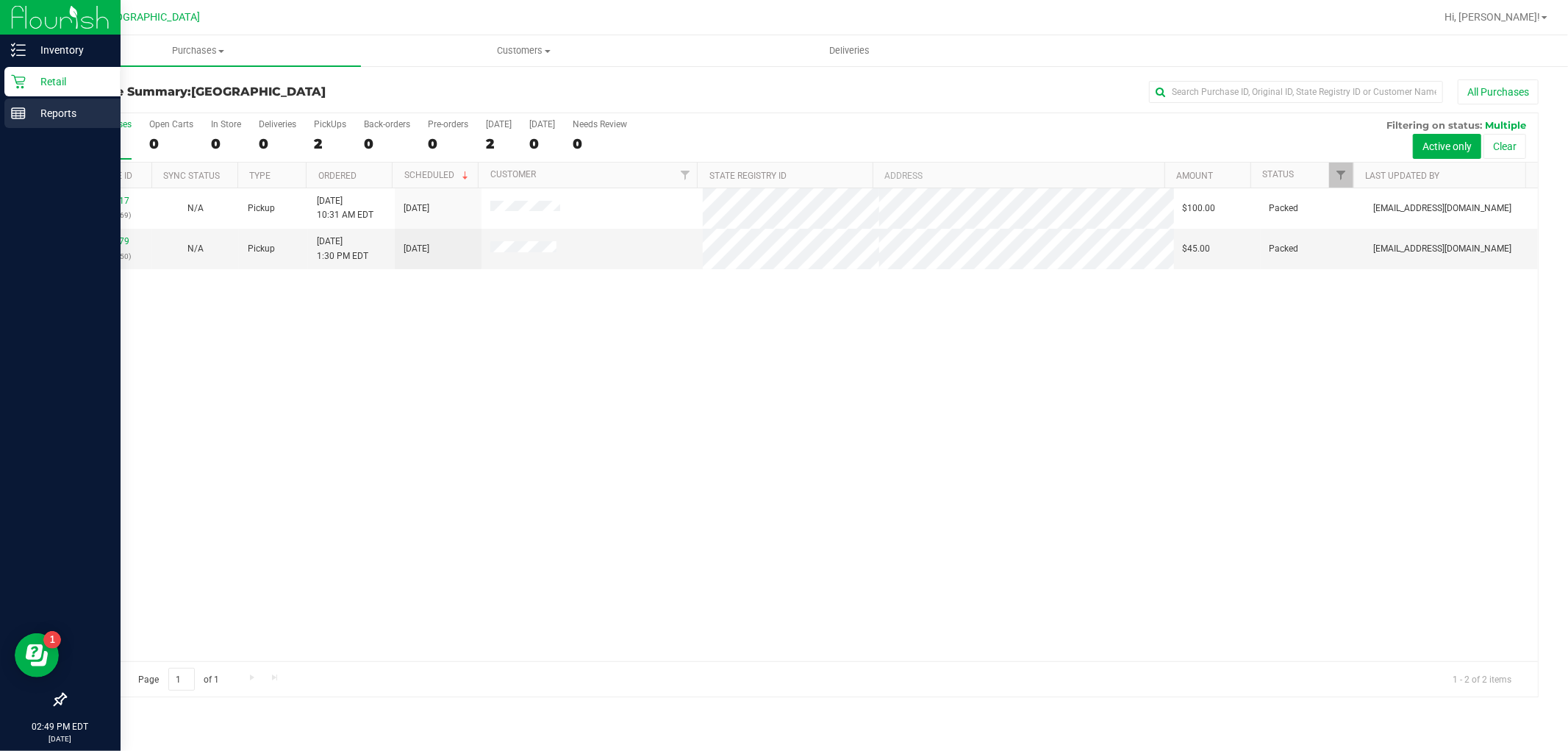
click at [31, 125] on div "Reports" at bounding box center [62, 113] width 117 height 29
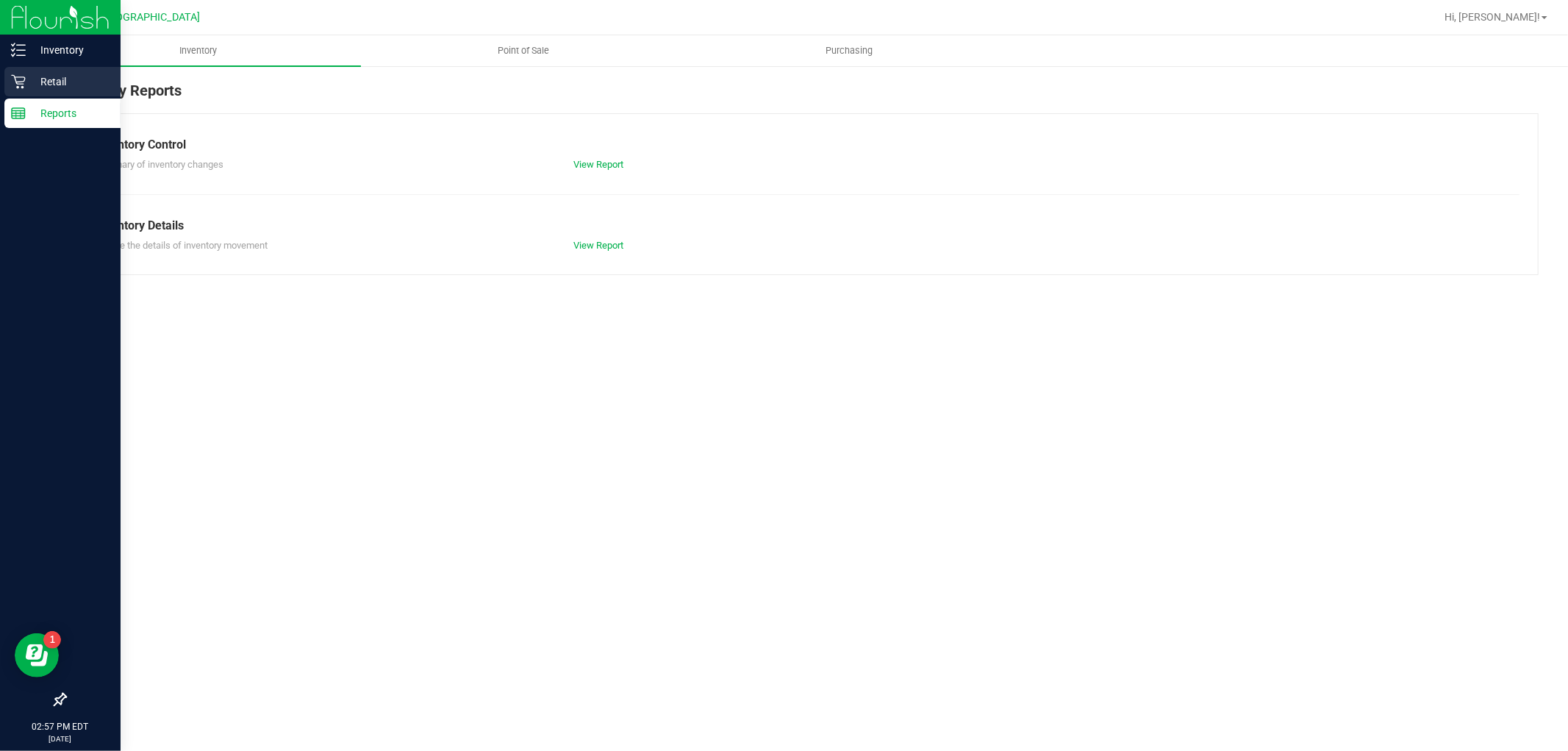
click at [42, 75] on p "Retail" at bounding box center [70, 81] width 88 height 17
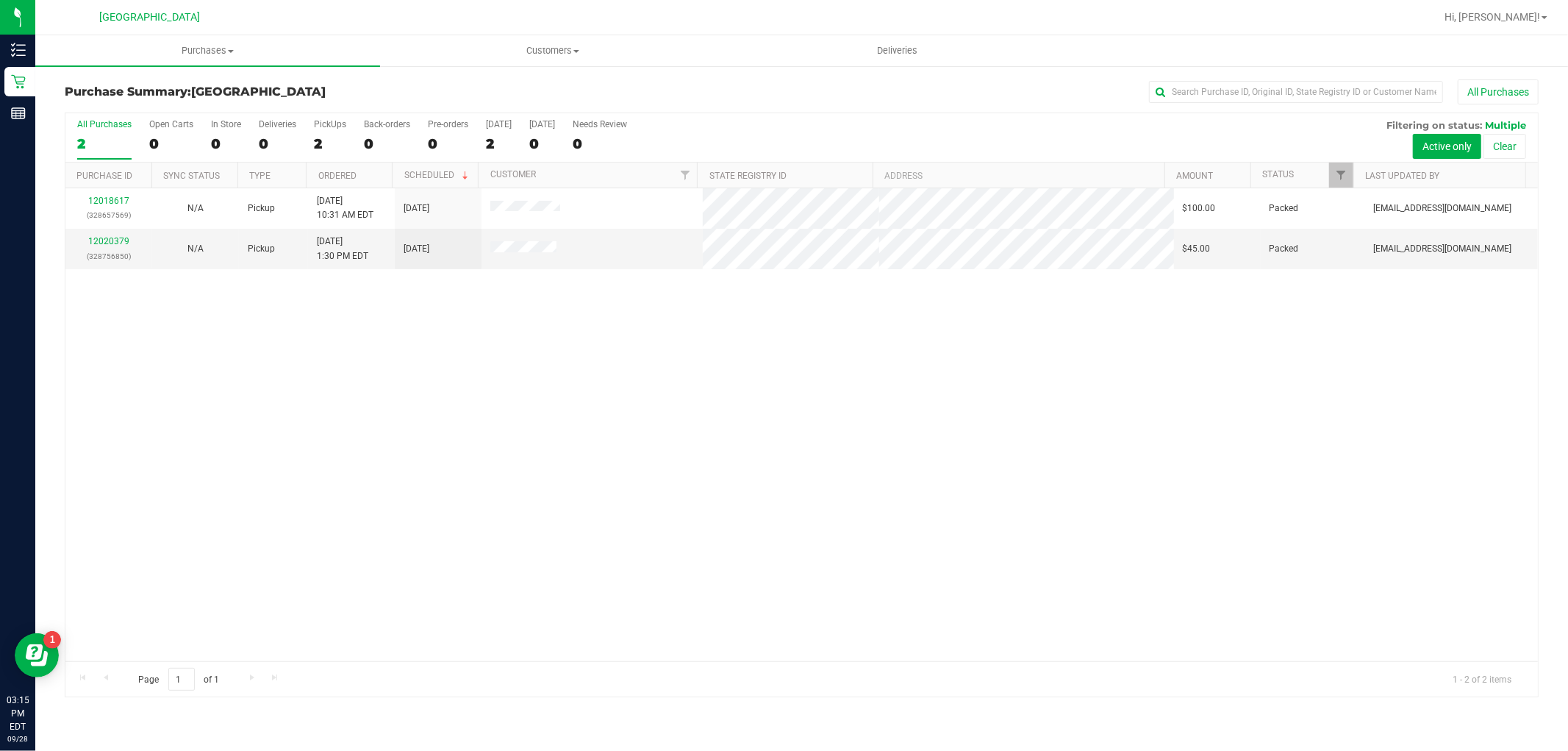
click at [1184, 577] on div "12018617 (328657569) N/A Pickup [DATE] 10:31 AM EDT 9/28/2025 $100.00 Packed [E…" at bounding box center [801, 424] width 1473 height 473
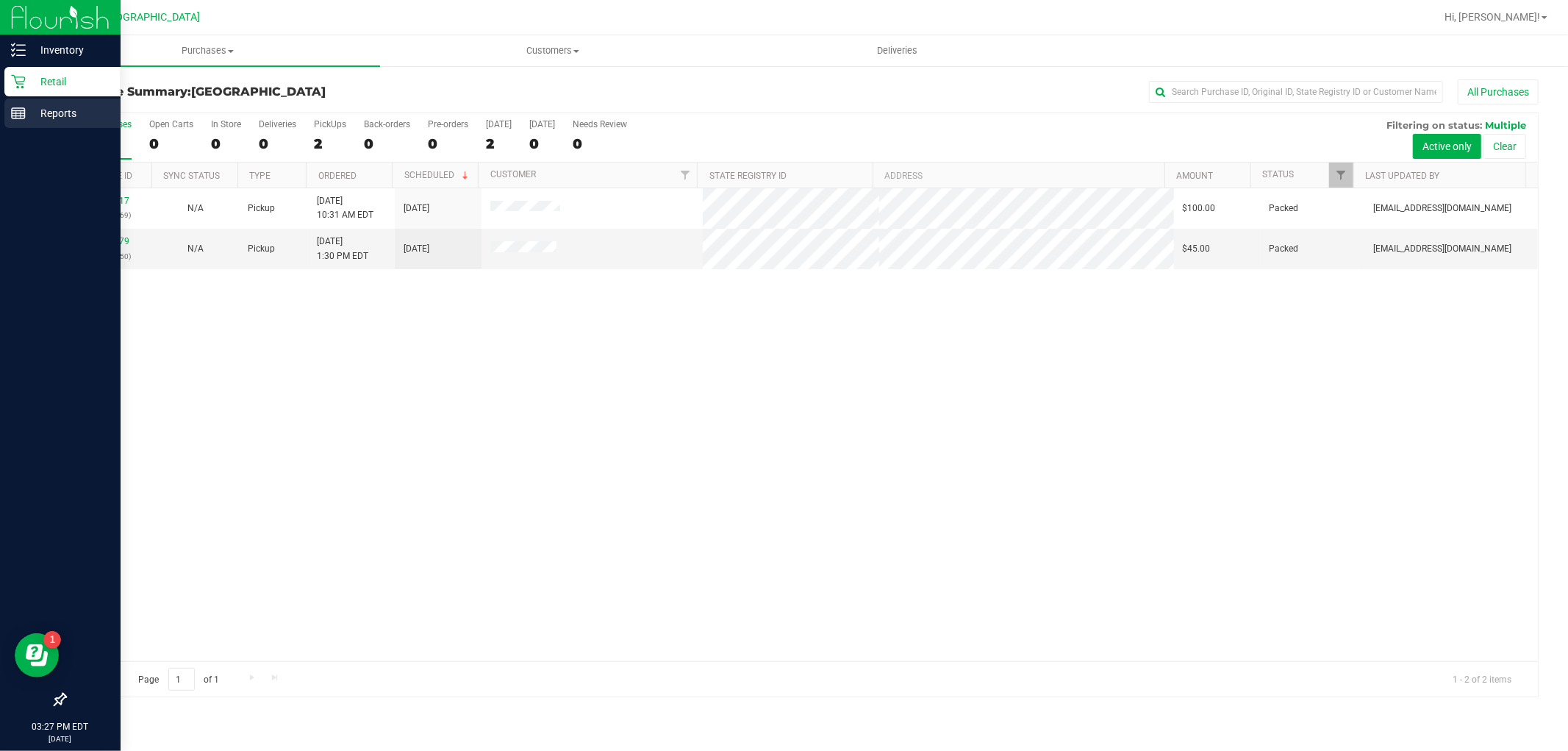
click at [45, 119] on p "Reports" at bounding box center [70, 113] width 88 height 17
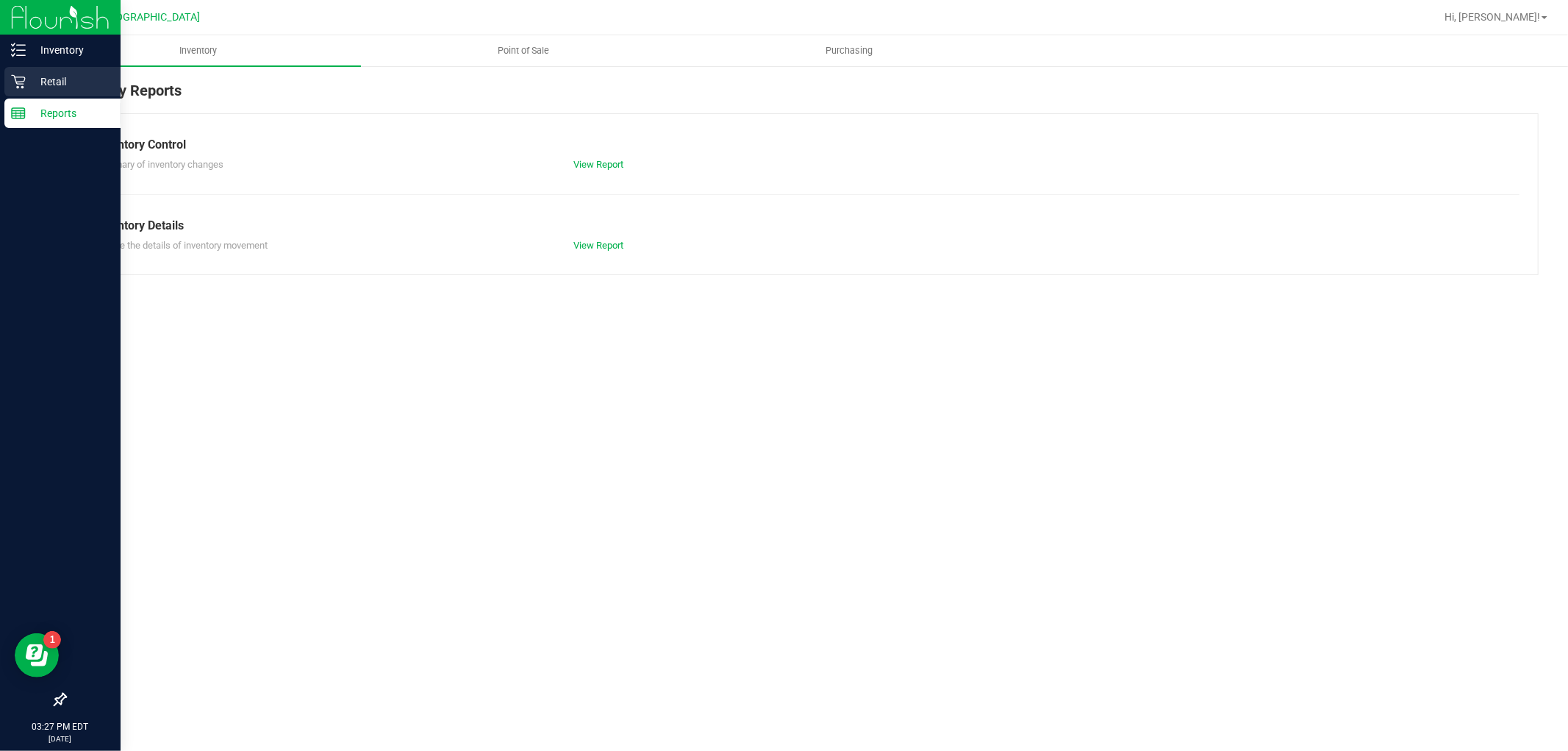
click at [72, 87] on p "Retail" at bounding box center [70, 81] width 88 height 17
